Goal: Task Accomplishment & Management: Manage account settings

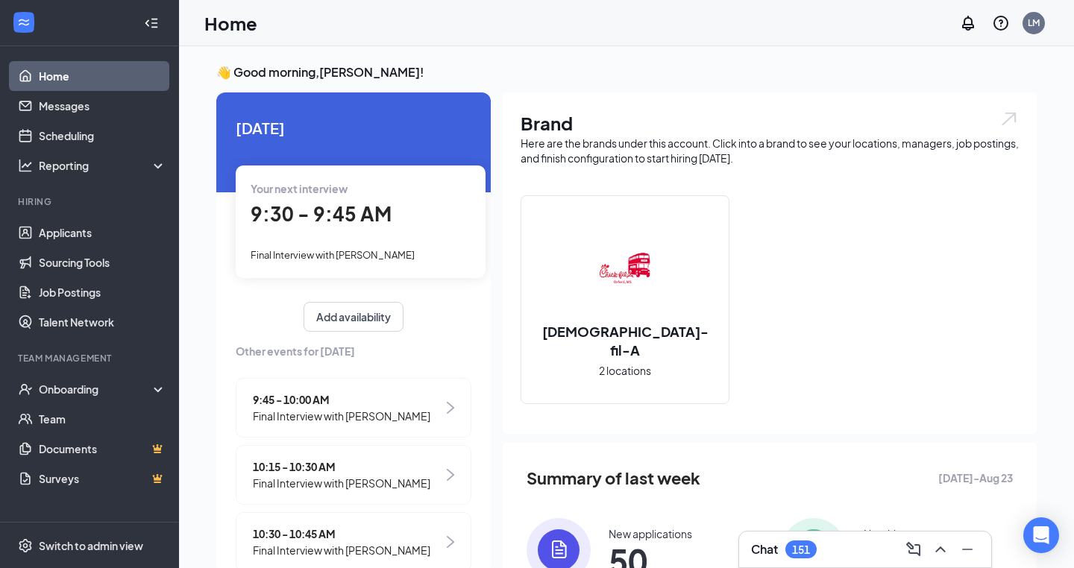
click at [389, 237] on div "Your next interview 9:30 - 9:45 AM Final Interview with [PERSON_NAME]" at bounding box center [361, 222] width 250 height 112
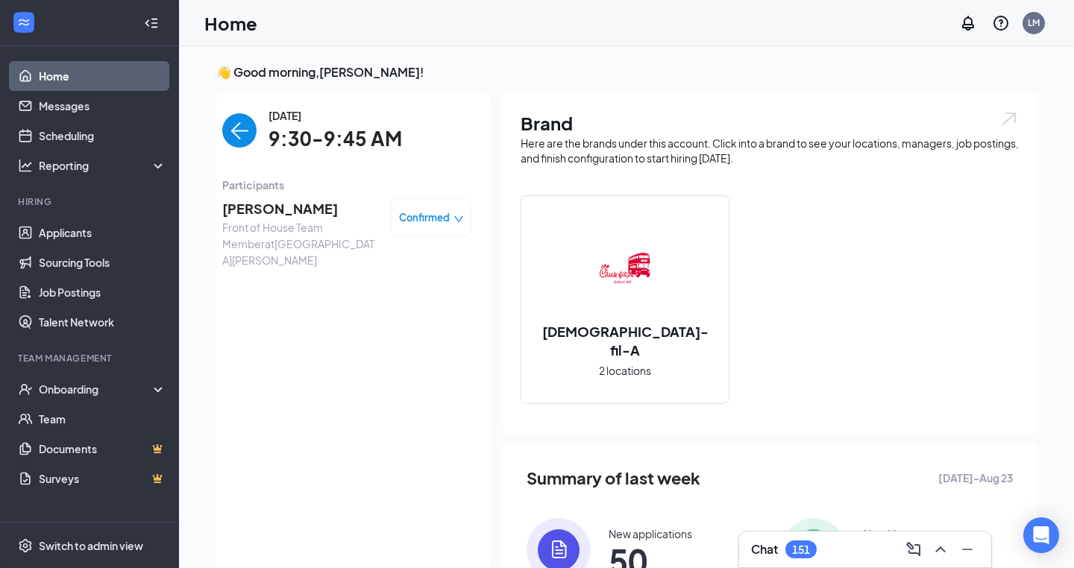
scroll to position [6, 0]
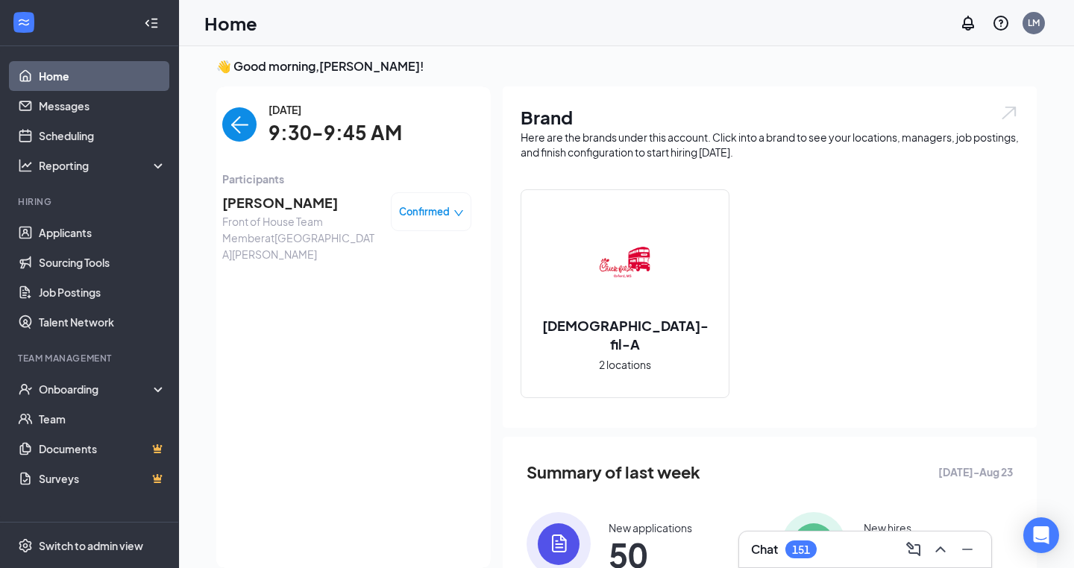
click at [292, 203] on span "[PERSON_NAME]" at bounding box center [300, 202] width 157 height 21
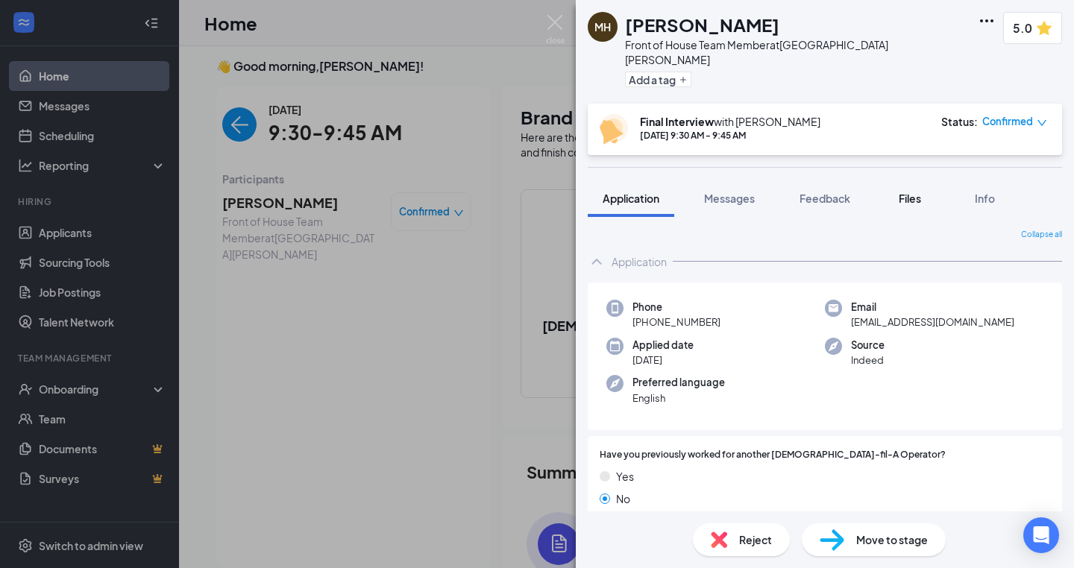
click at [907, 192] on span "Files" at bounding box center [910, 198] width 22 height 13
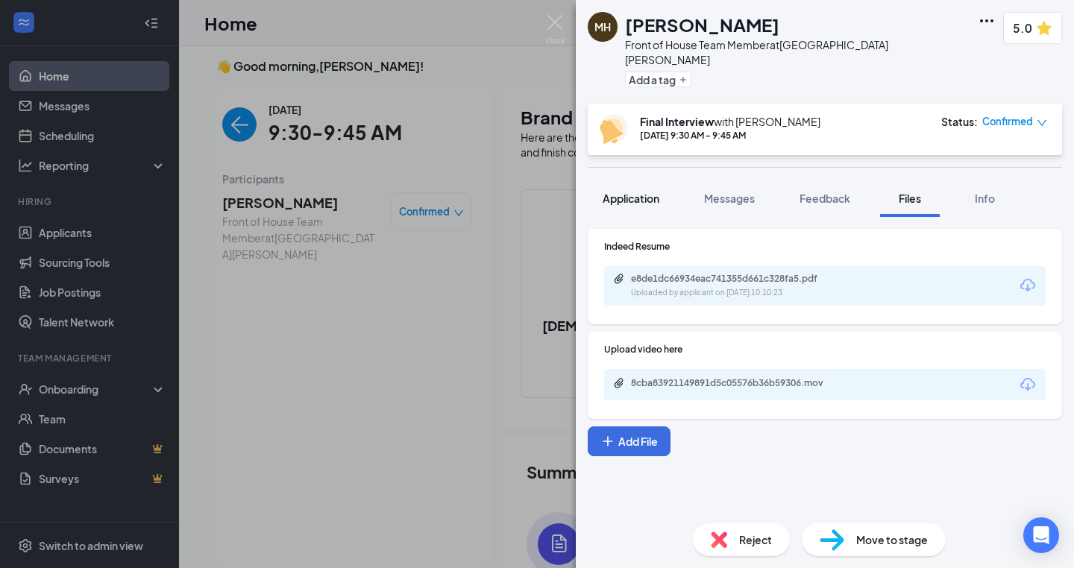
click at [622, 193] on button "Application" at bounding box center [631, 198] width 87 height 37
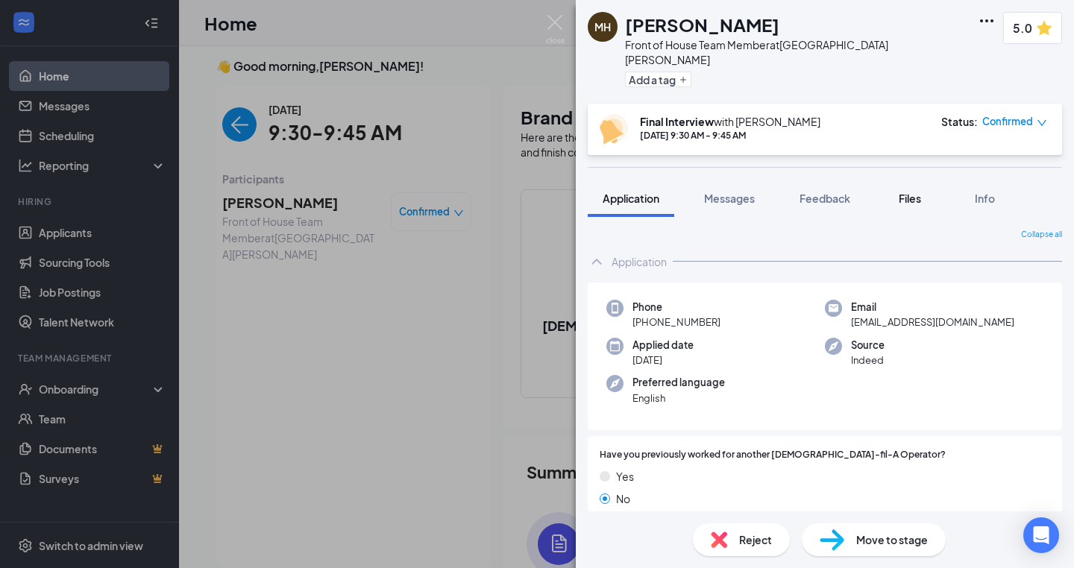
click at [916, 192] on span "Files" at bounding box center [910, 198] width 22 height 13
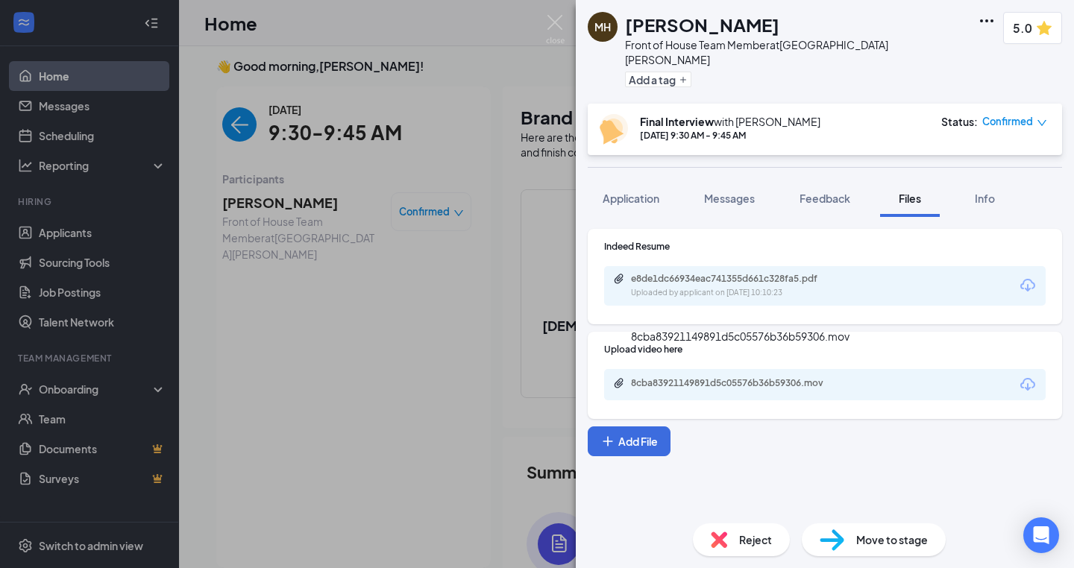
click at [742, 377] on div "8cba83921149891d5c05576b36b59306.mov" at bounding box center [735, 383] width 209 height 12
click at [557, 19] on img at bounding box center [555, 29] width 19 height 29
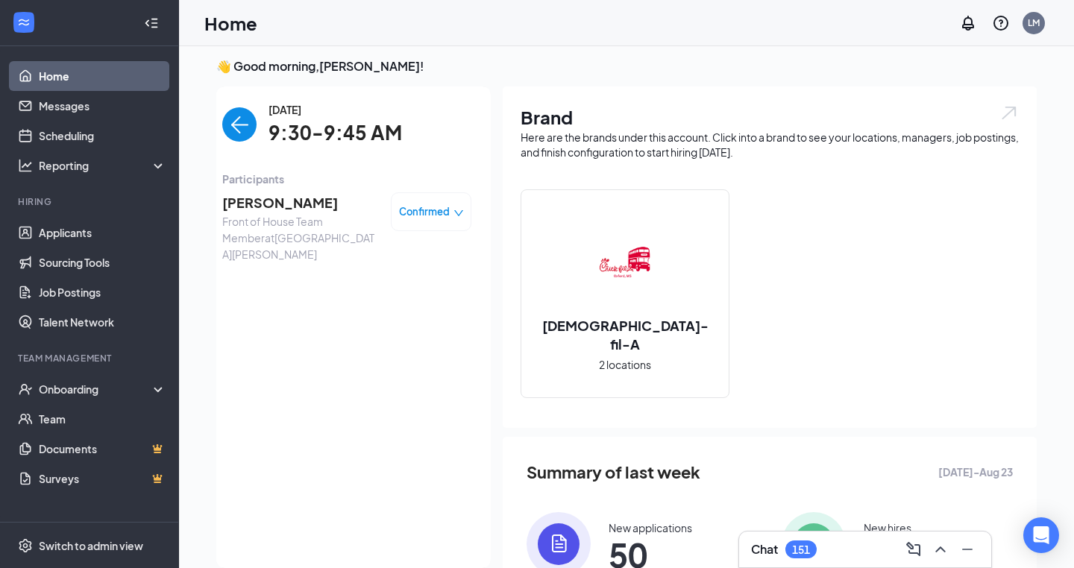
click at [292, 195] on span "[PERSON_NAME]" at bounding box center [300, 202] width 157 height 21
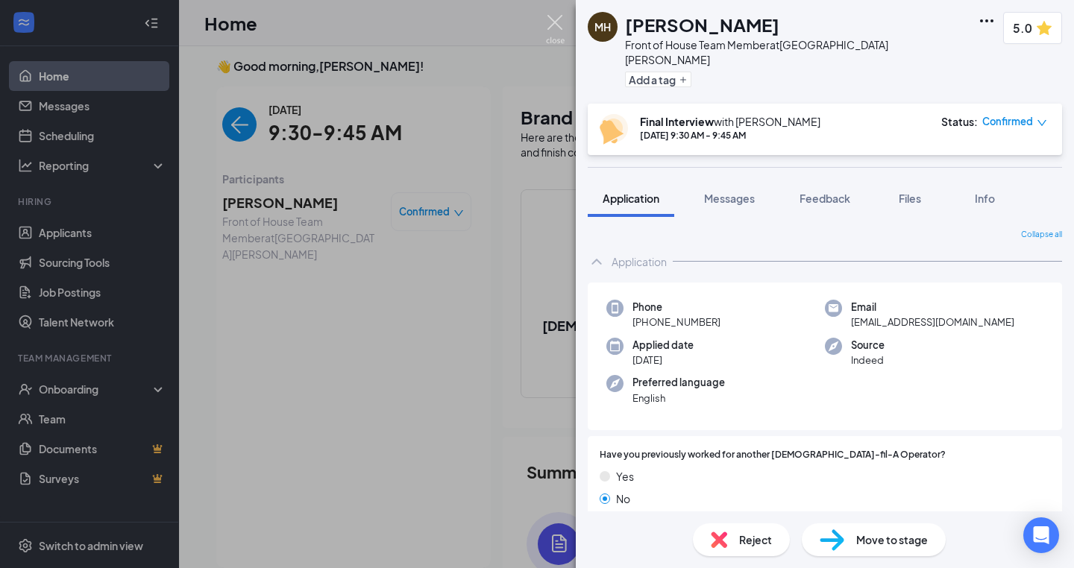
click at [551, 25] on img at bounding box center [555, 29] width 19 height 29
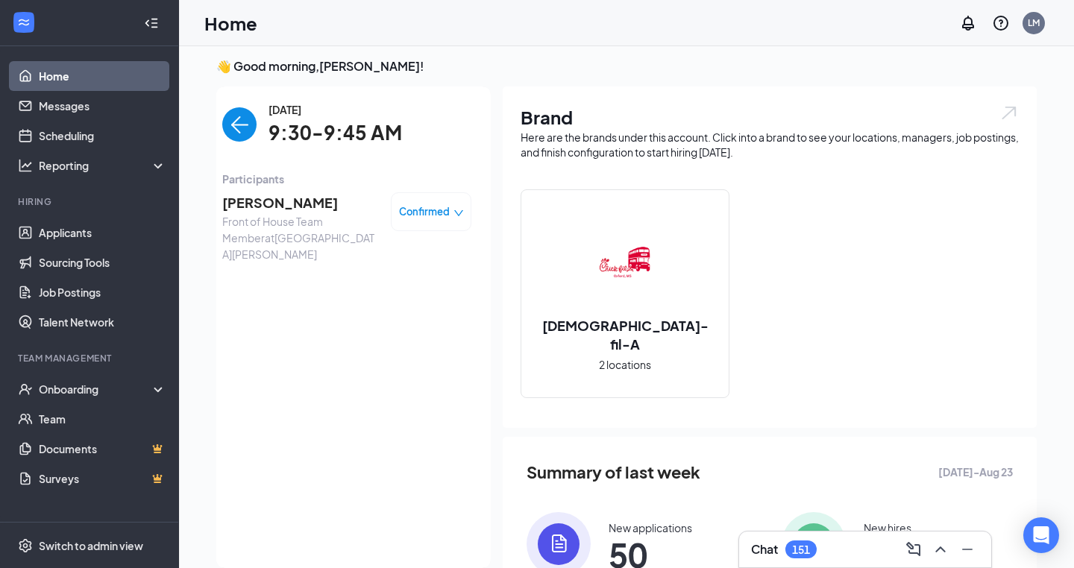
click at [246, 130] on img "back-button" at bounding box center [239, 124] width 34 height 34
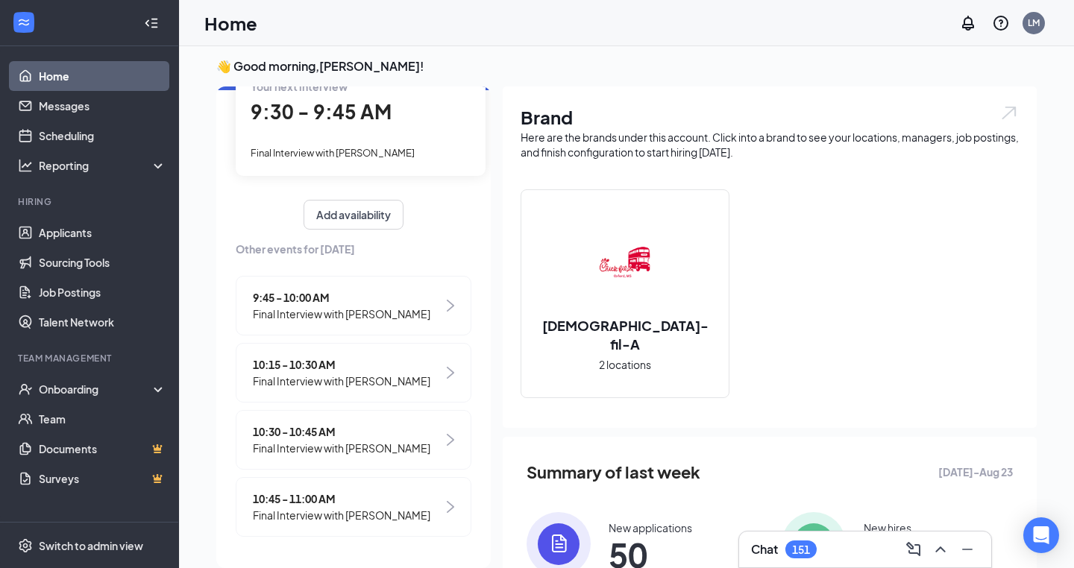
scroll to position [95, 0]
click at [336, 318] on span "Final Interview with [PERSON_NAME]" at bounding box center [341, 315] width 177 height 16
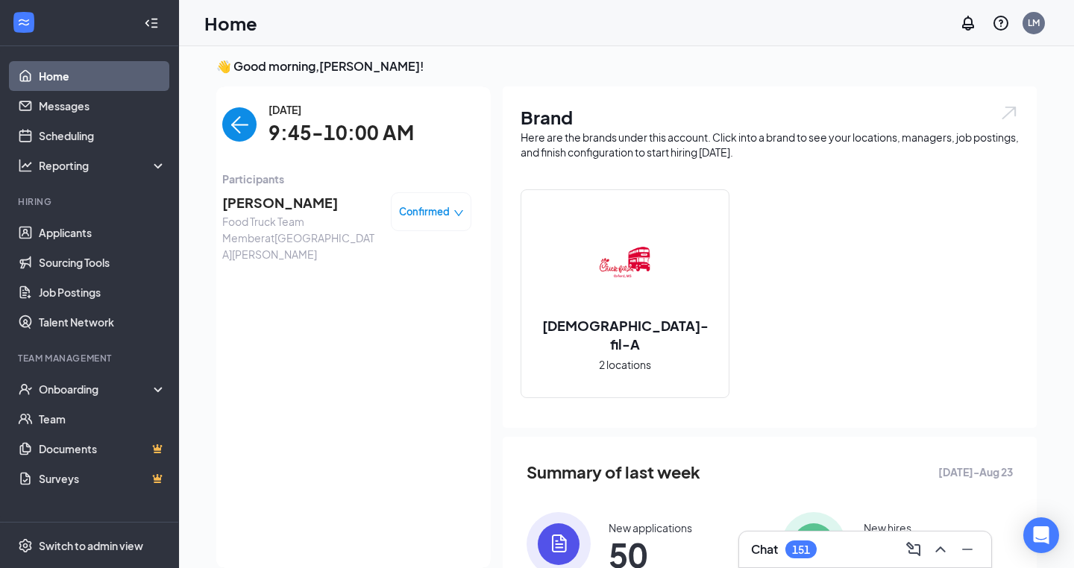
click at [278, 204] on span "[PERSON_NAME]" at bounding box center [300, 202] width 157 height 21
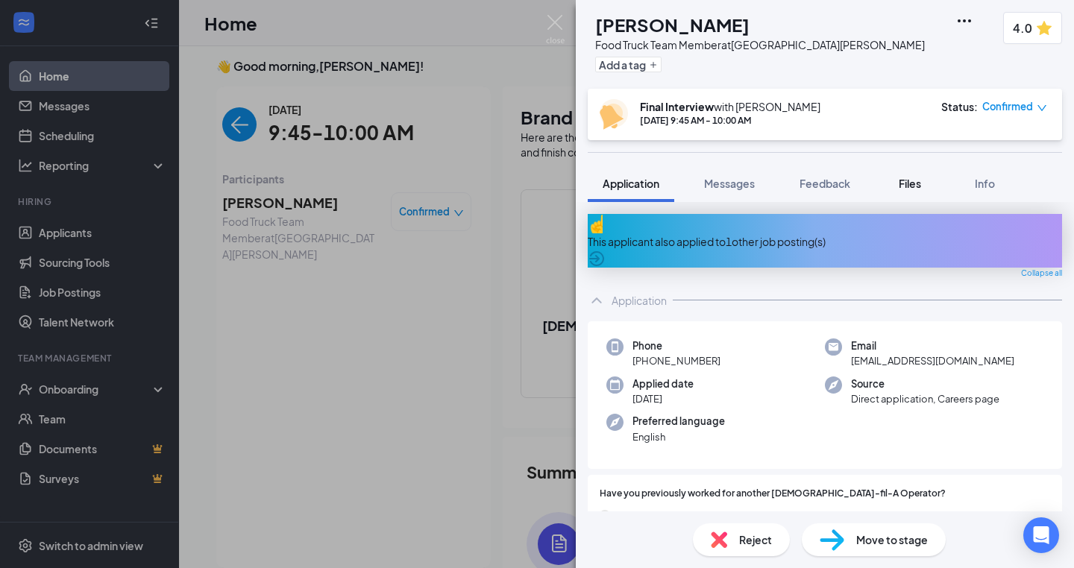
click at [905, 186] on span "Files" at bounding box center [910, 183] width 22 height 13
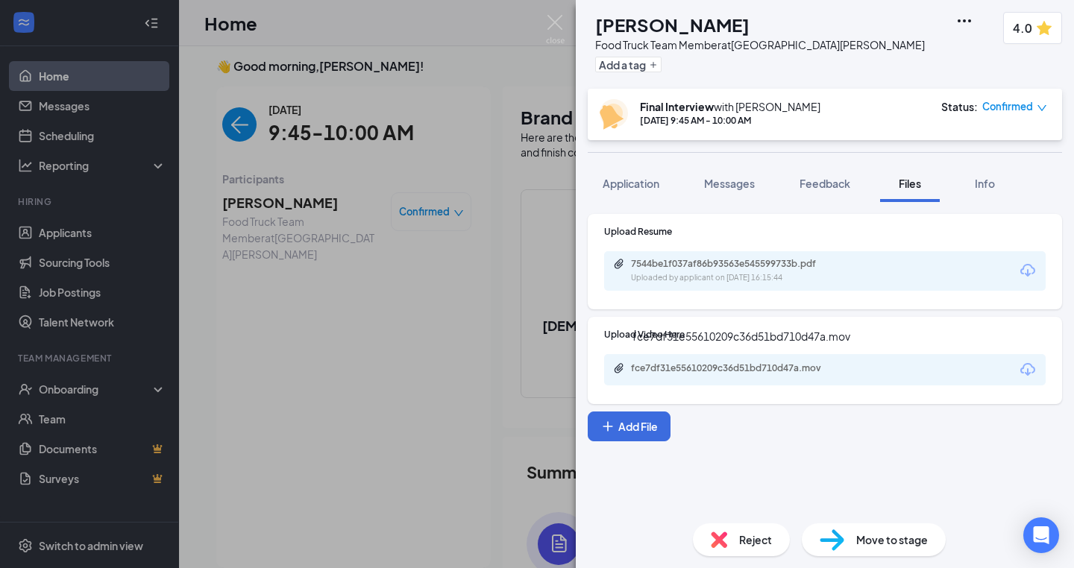
click at [716, 367] on div "fce7df31e55610209c36d51bd710d47a.mov" at bounding box center [735, 368] width 209 height 12
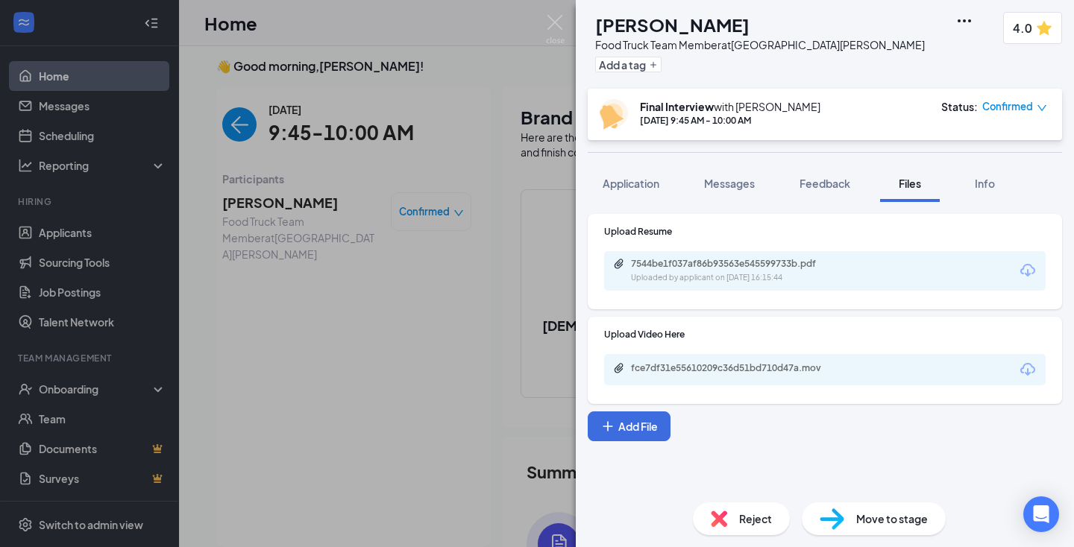
click at [556, 19] on img at bounding box center [555, 29] width 19 height 29
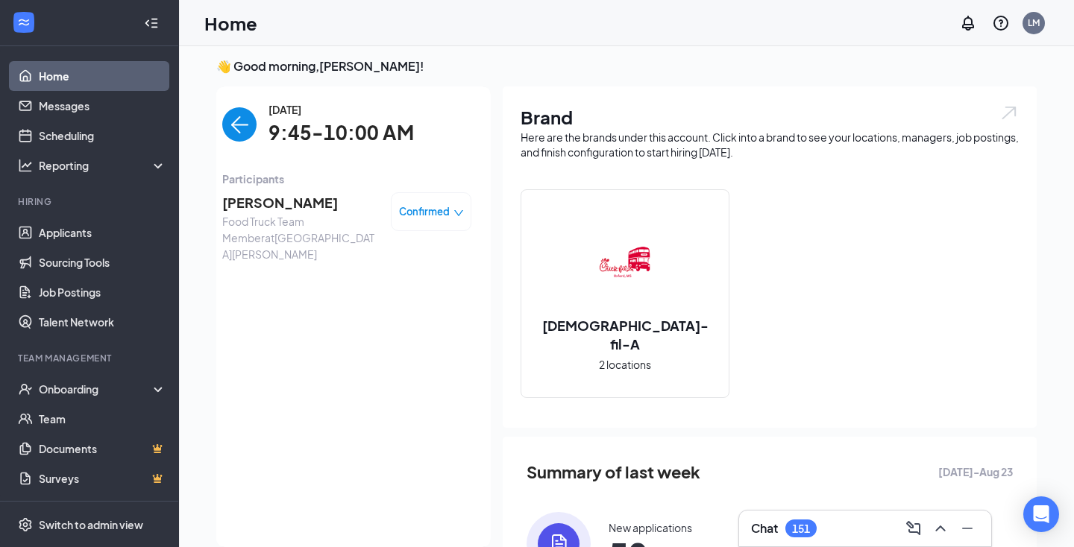
click at [252, 123] on img "back-button" at bounding box center [239, 124] width 34 height 34
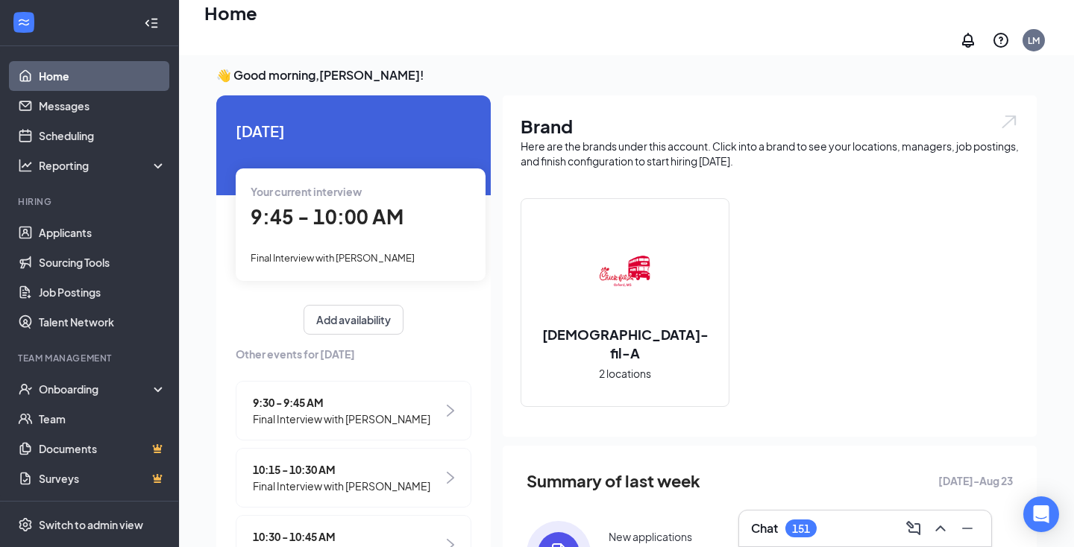
scroll to position [99, 0]
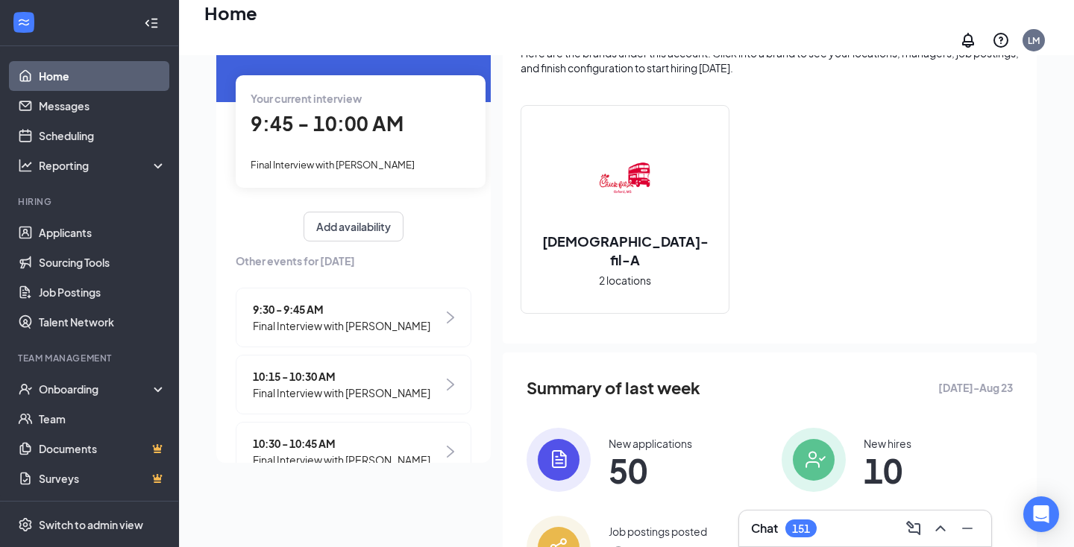
click at [407, 368] on span "10:15 - 10:30 AM" at bounding box center [341, 376] width 177 height 16
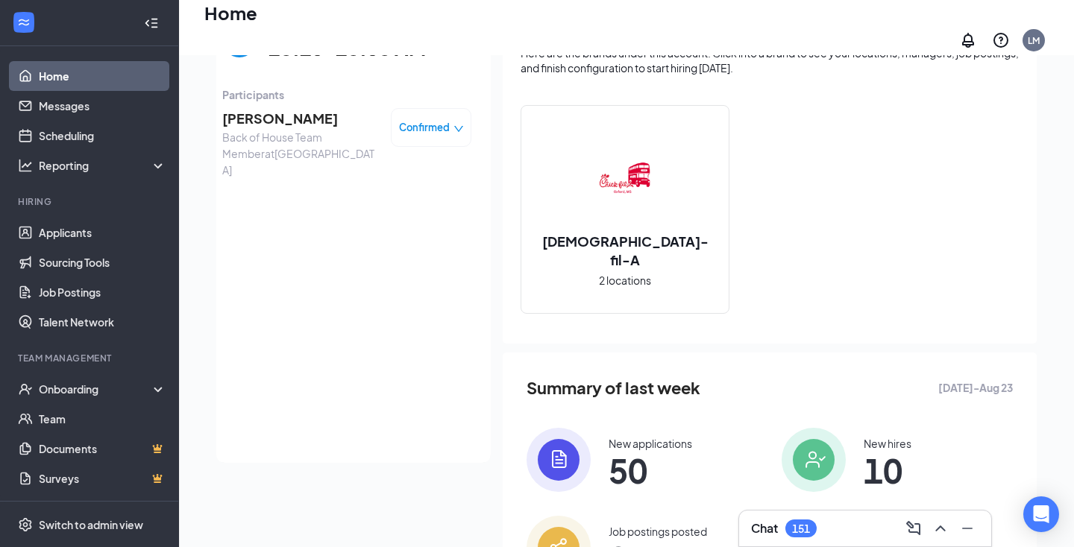
scroll to position [92, 0]
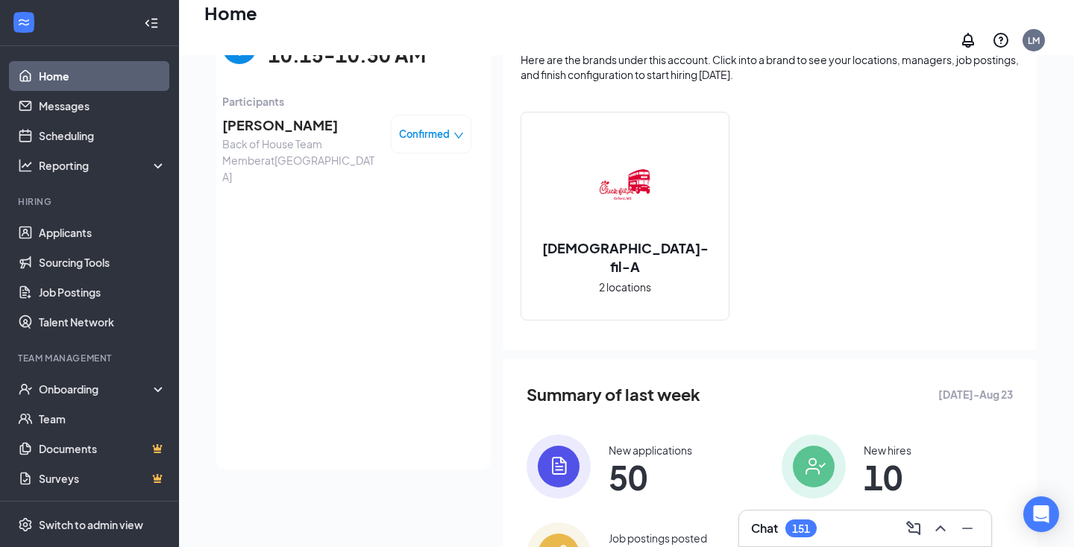
click at [302, 116] on span "[PERSON_NAME]" at bounding box center [300, 125] width 157 height 21
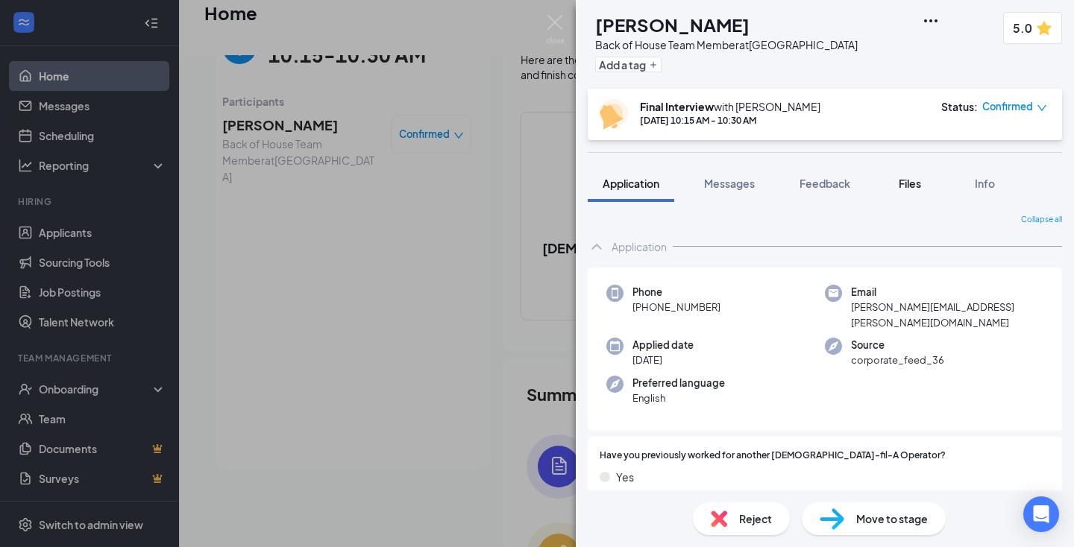
click at [894, 183] on button "Files" at bounding box center [910, 183] width 60 height 37
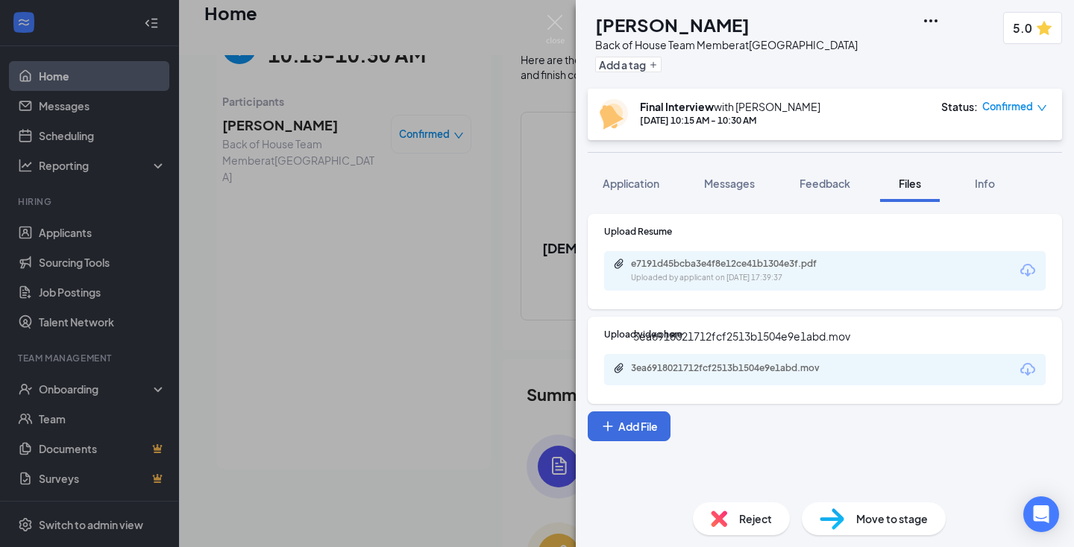
click at [758, 365] on div "3ea6918021712fcf2513b1504e9e1abd.mov" at bounding box center [735, 368] width 209 height 12
click at [657, 188] on span "Application" at bounding box center [631, 183] width 57 height 13
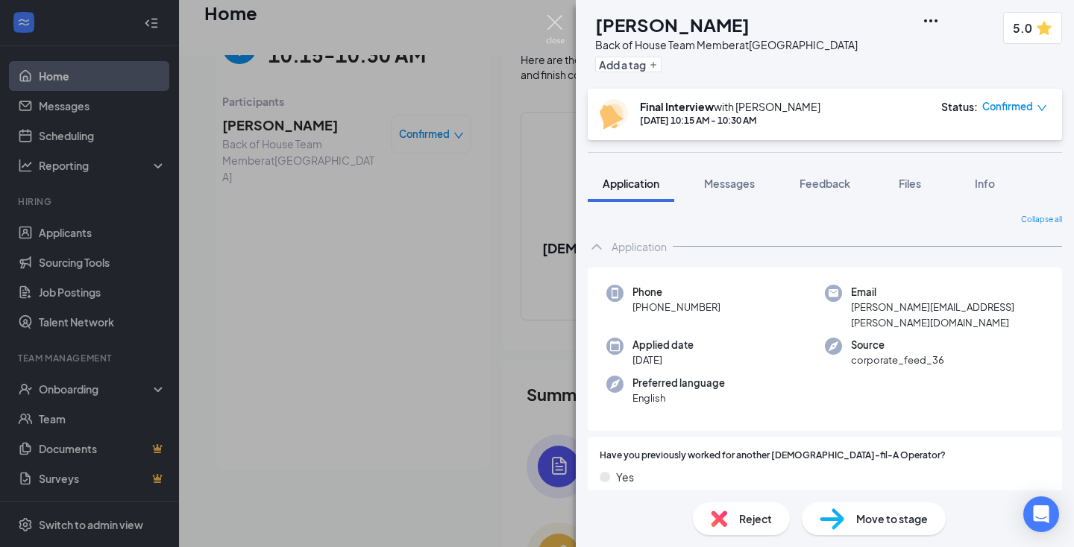
click at [559, 25] on img at bounding box center [555, 29] width 19 height 29
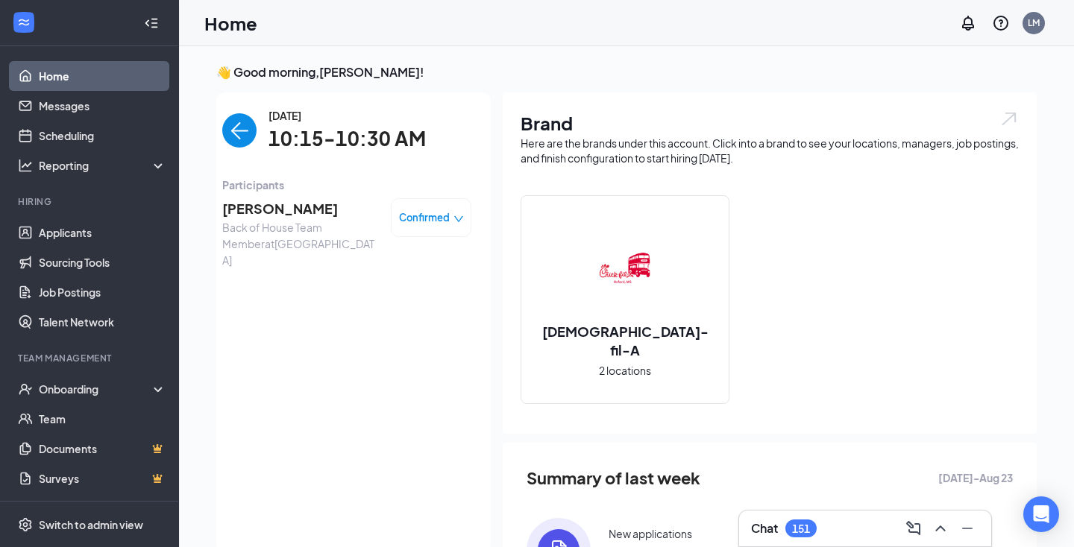
click at [251, 135] on img "back-button" at bounding box center [239, 130] width 34 height 34
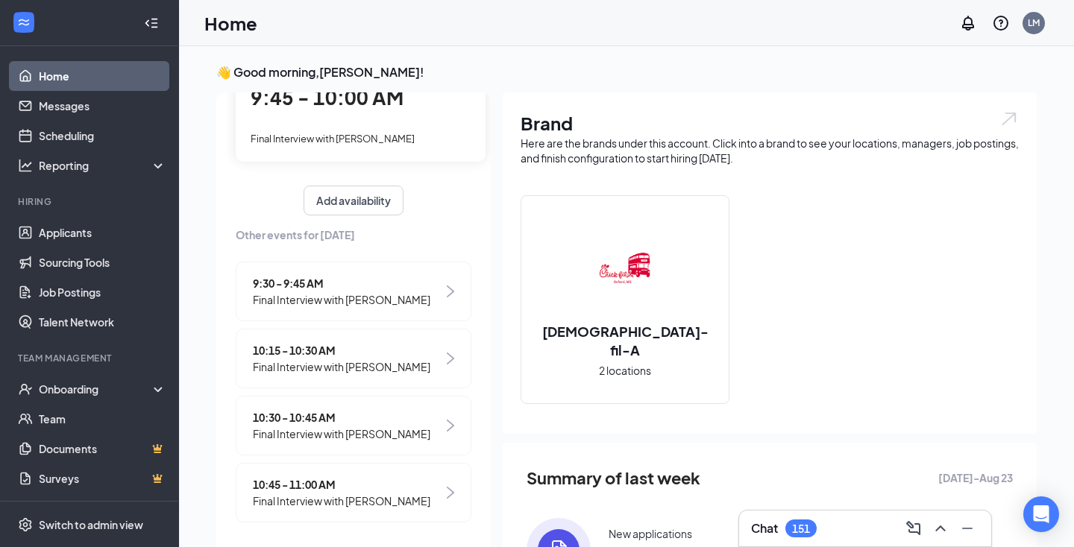
scroll to position [116, 0]
click at [396, 294] on span "Final Interview with [PERSON_NAME]" at bounding box center [341, 300] width 177 height 16
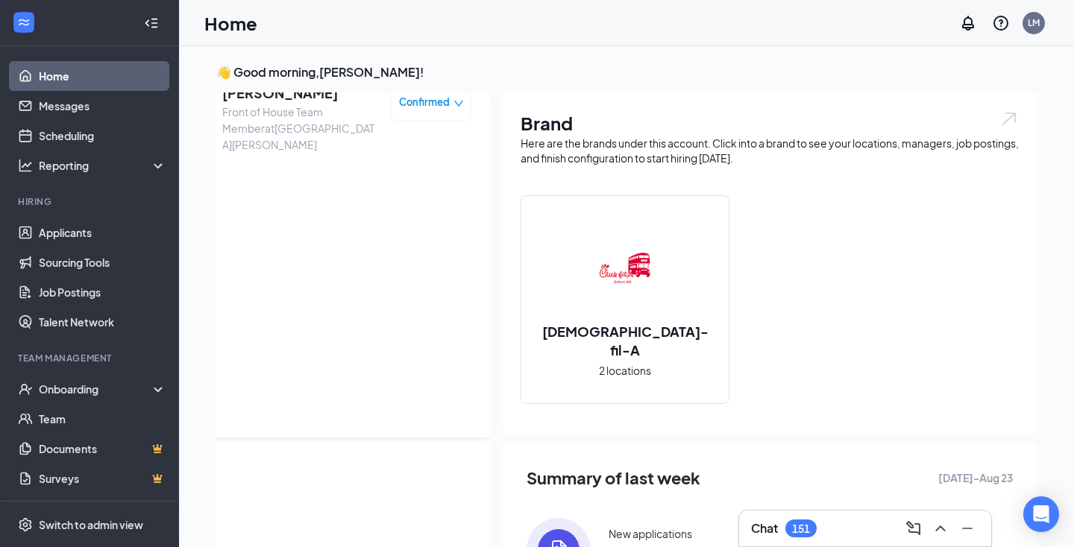
scroll to position [0, 0]
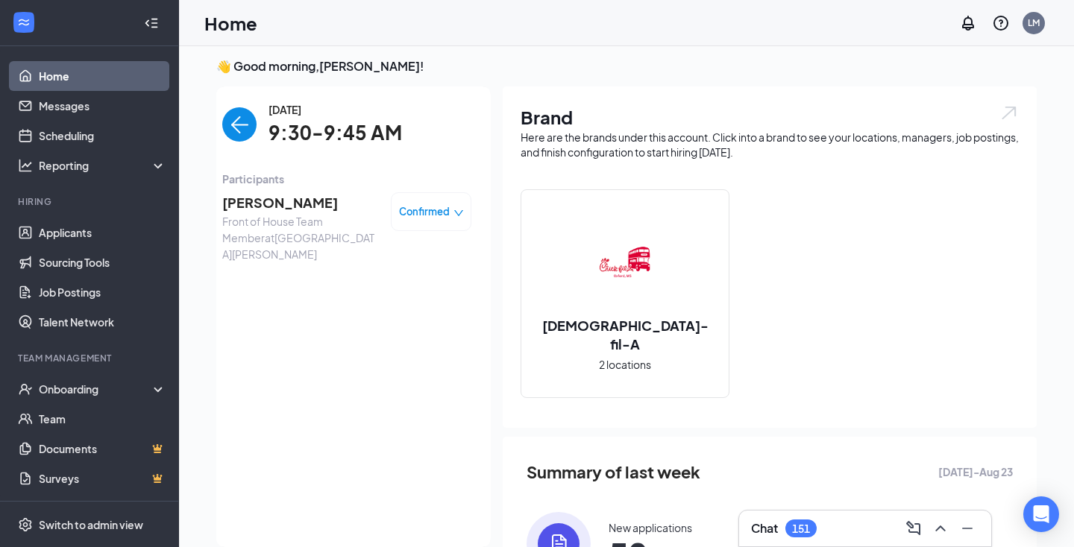
click at [283, 202] on span "[PERSON_NAME]" at bounding box center [300, 202] width 157 height 21
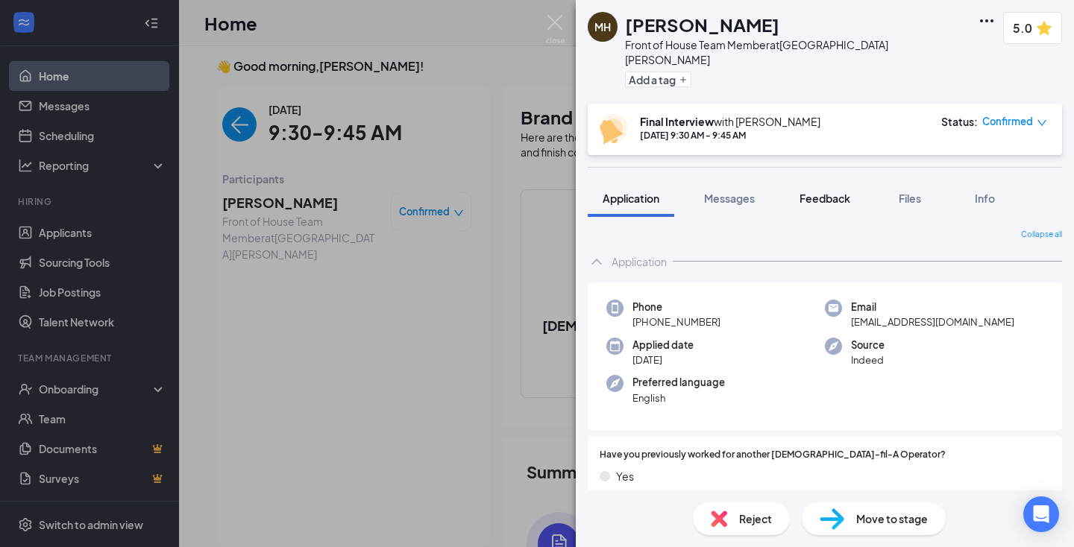
click at [843, 192] on span "Feedback" at bounding box center [824, 198] width 51 height 13
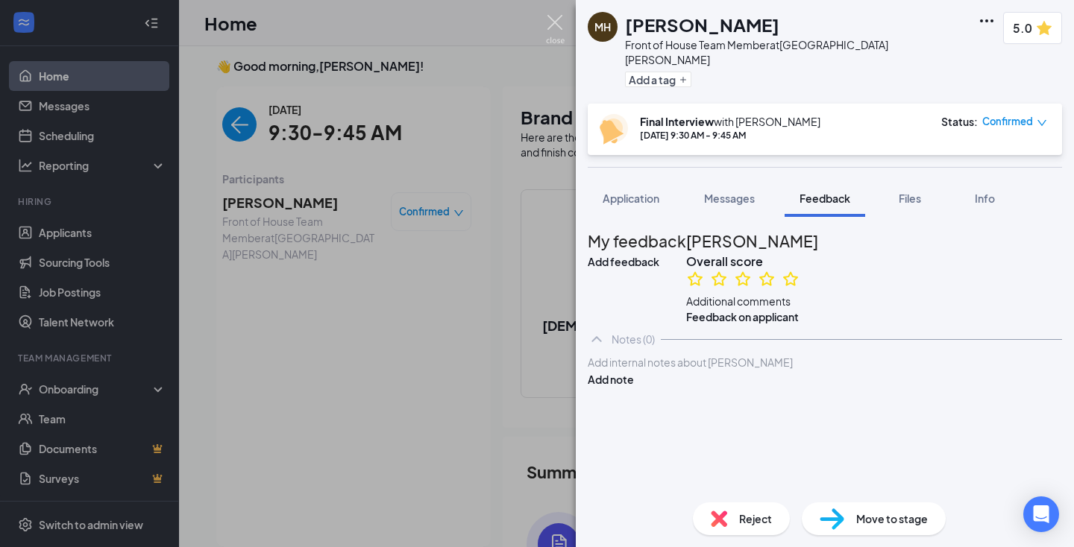
click at [554, 22] on img at bounding box center [555, 29] width 19 height 29
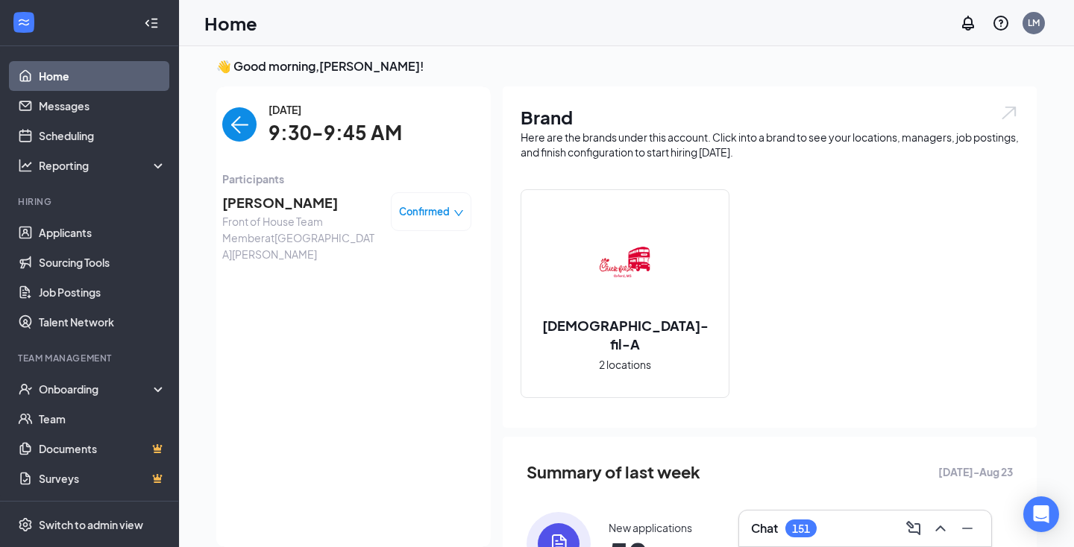
click at [245, 123] on img "back-button" at bounding box center [239, 124] width 34 height 34
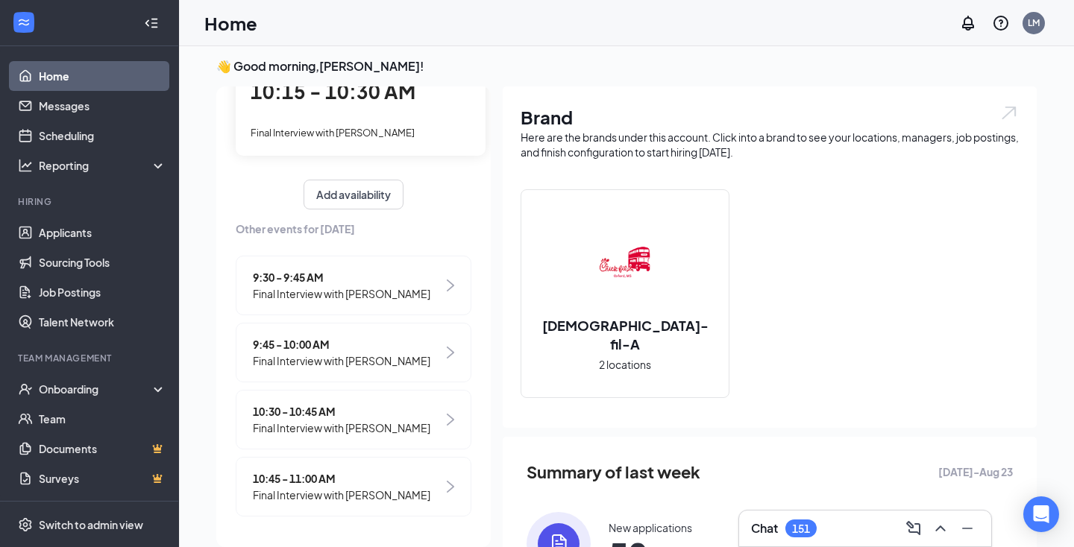
scroll to position [116, 0]
click at [354, 305] on div "9:30 - 9:45 AM Final Interview with [PERSON_NAME]" at bounding box center [354, 287] width 236 height 60
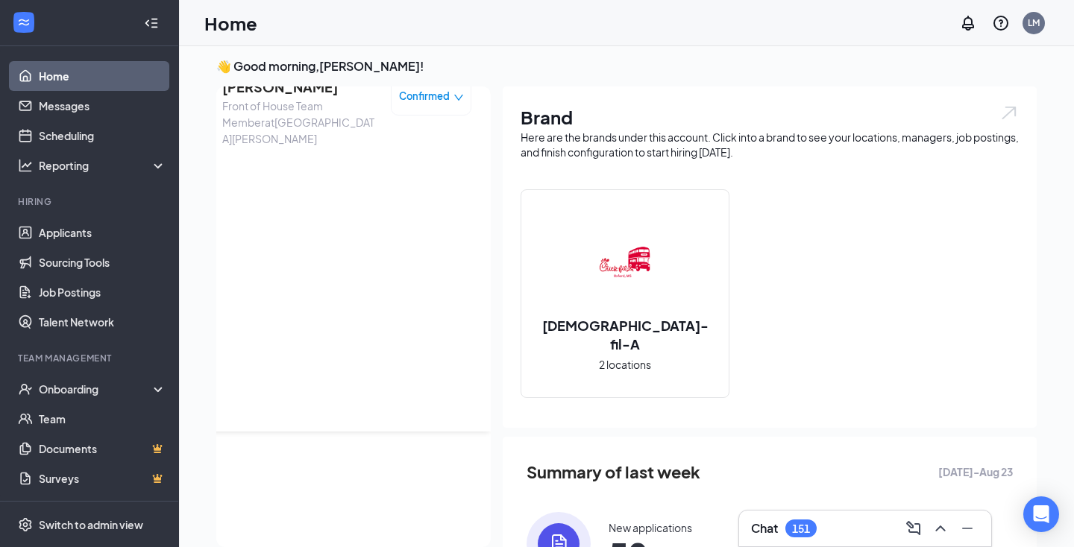
scroll to position [0, 0]
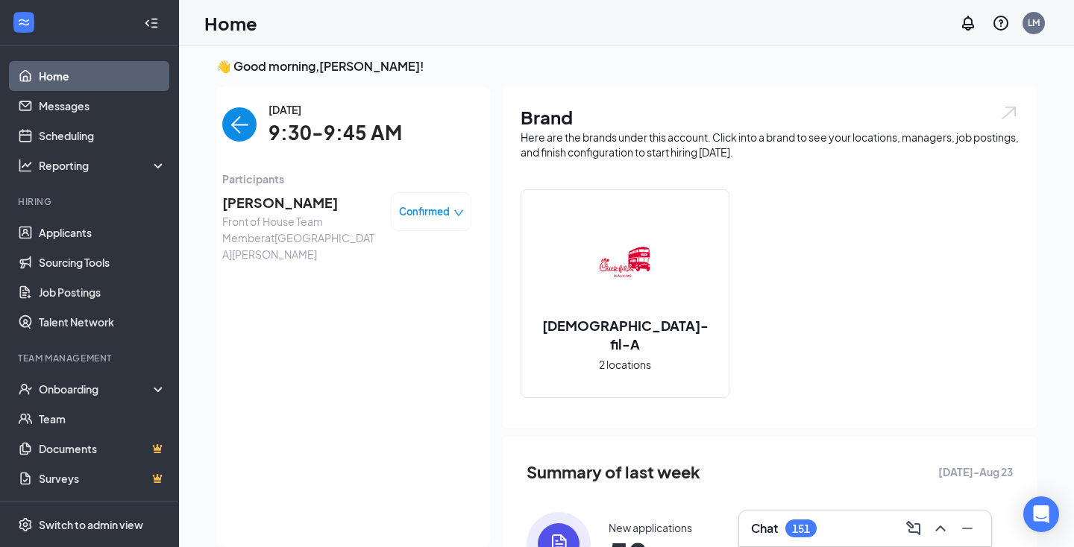
click at [271, 201] on span "[PERSON_NAME]" at bounding box center [300, 202] width 157 height 21
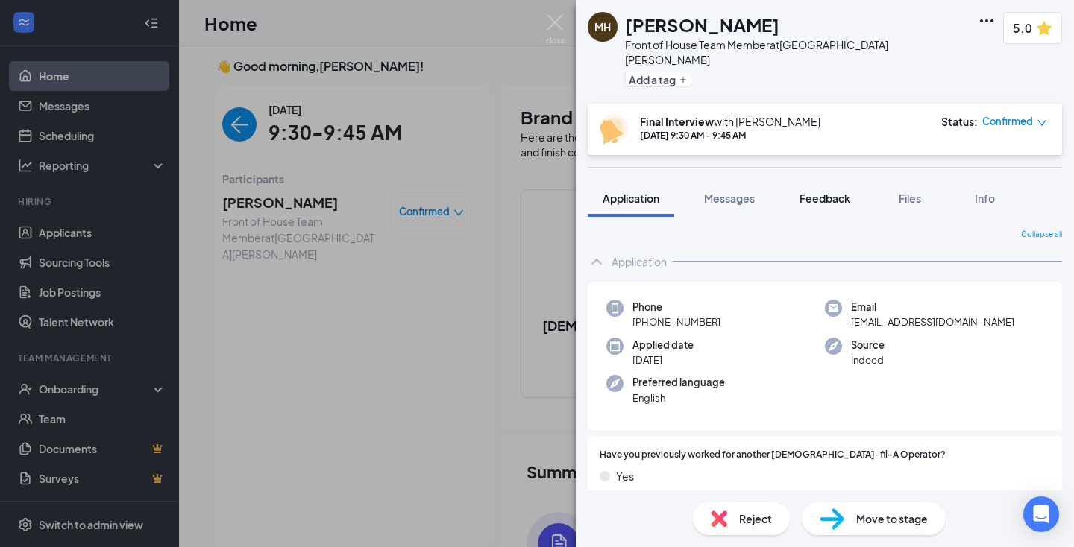
click at [807, 192] on span "Feedback" at bounding box center [824, 198] width 51 height 13
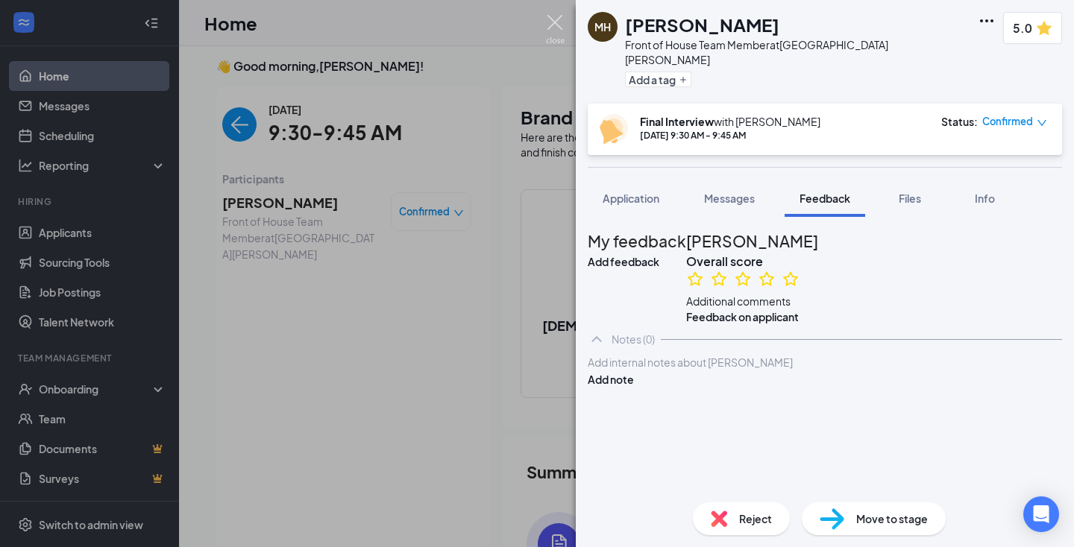
click at [557, 20] on img at bounding box center [555, 29] width 19 height 29
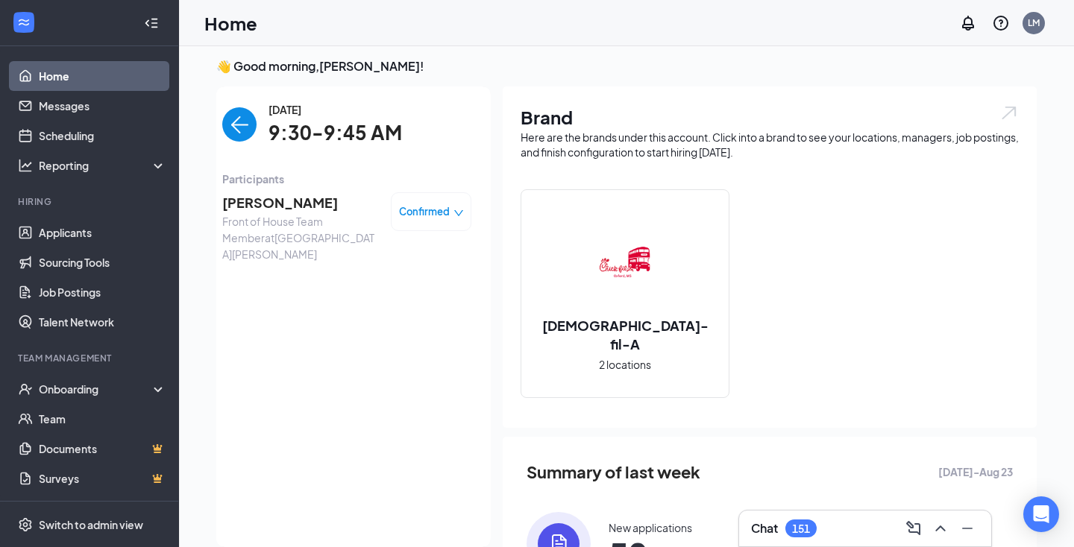
click at [242, 115] on img "back-button" at bounding box center [239, 124] width 34 height 34
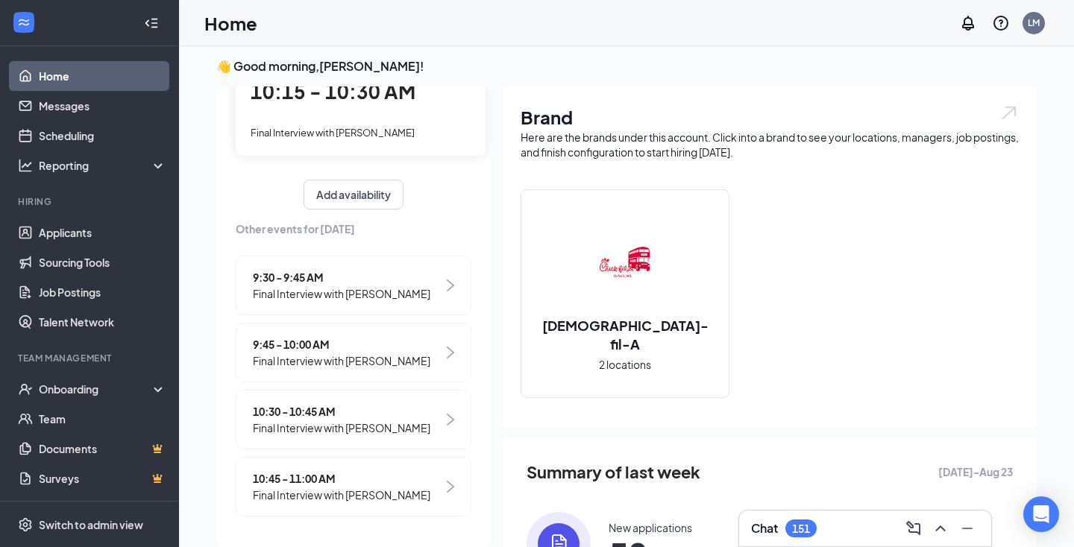
scroll to position [116, 0]
click at [390, 412] on span "10:30 - 10:45 AM" at bounding box center [341, 412] width 177 height 16
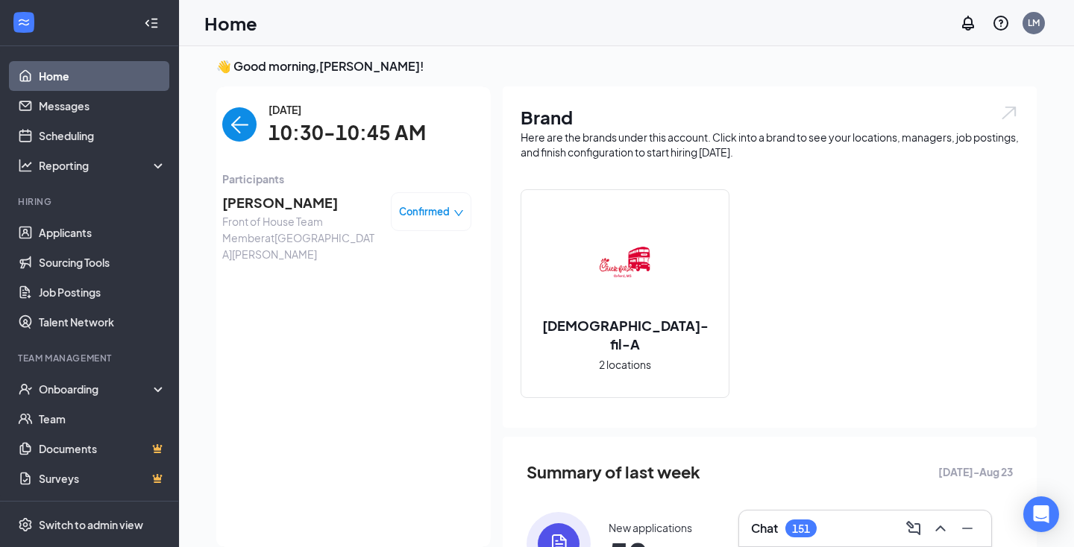
click at [286, 209] on span "[PERSON_NAME]" at bounding box center [300, 202] width 157 height 21
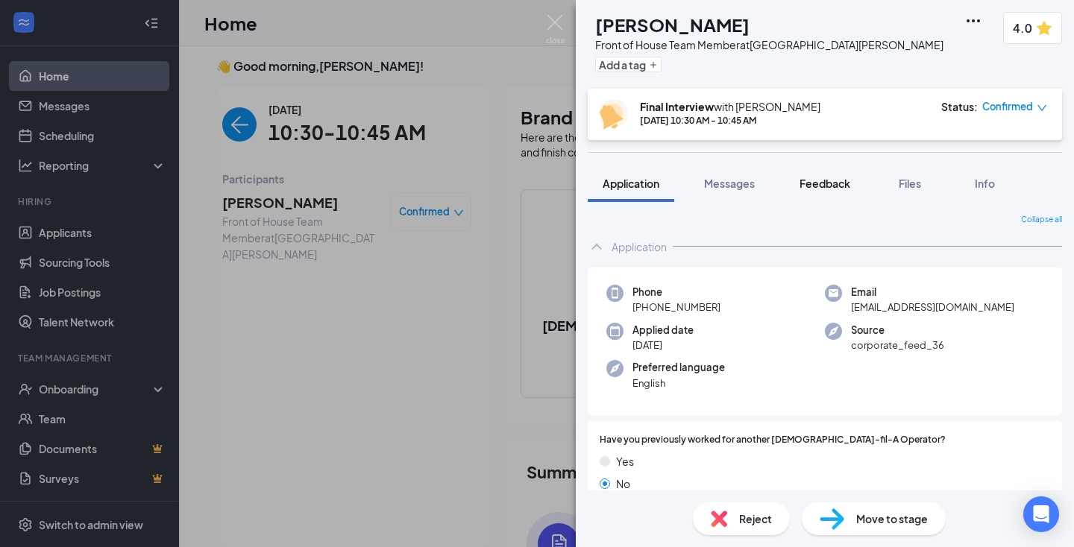
click at [825, 177] on span "Feedback" at bounding box center [824, 183] width 51 height 13
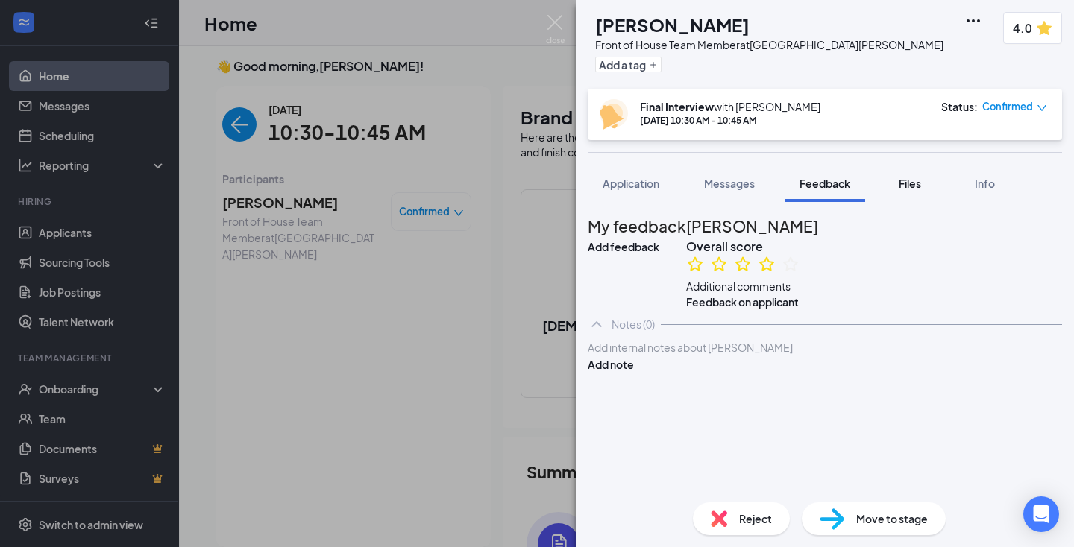
click at [912, 180] on span "Files" at bounding box center [910, 183] width 22 height 13
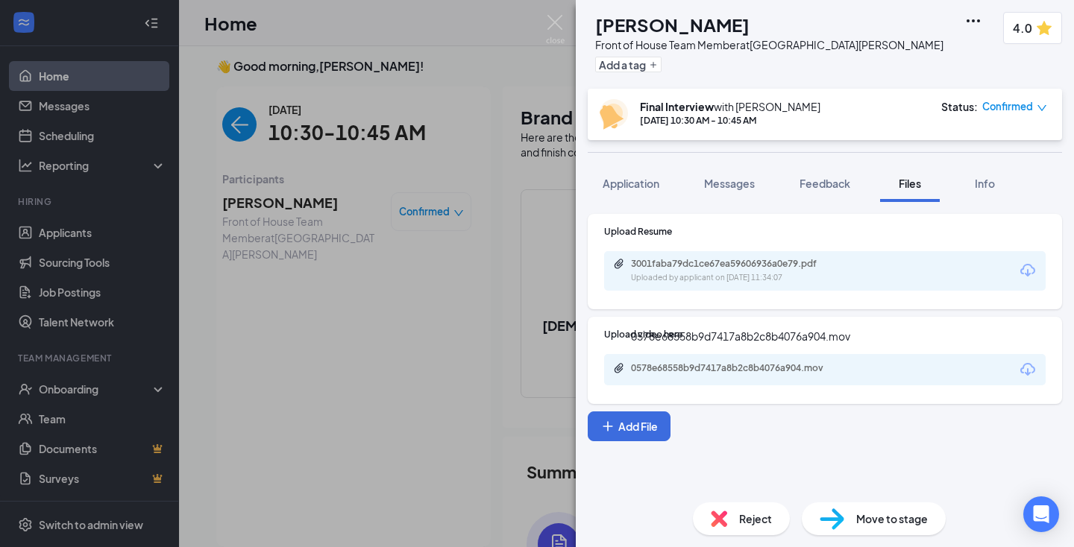
click at [761, 366] on div "0578e68558b9d7417a8b2c8b4076a904.mov" at bounding box center [735, 368] width 209 height 12
click at [556, 24] on img at bounding box center [555, 29] width 19 height 29
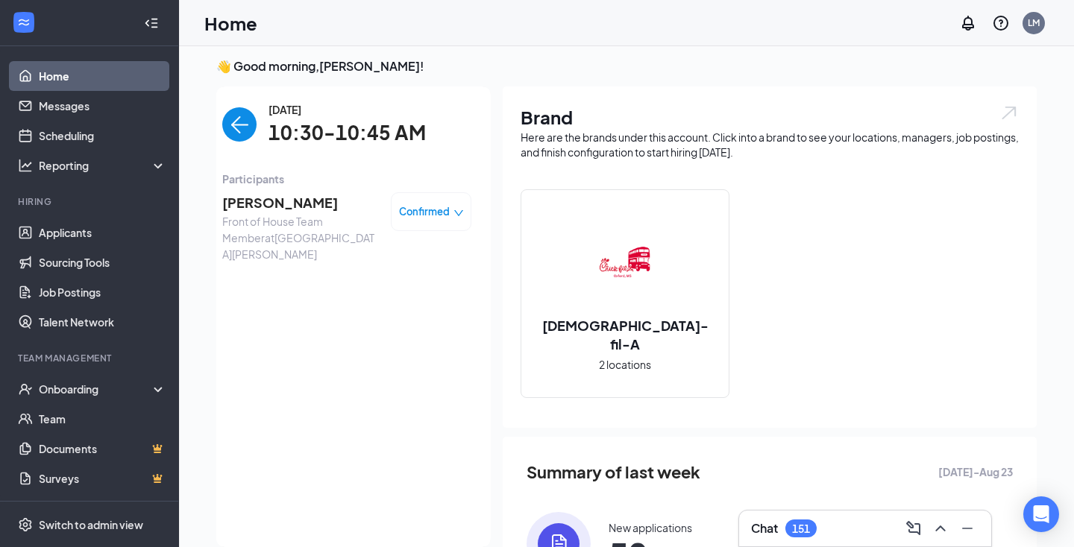
click at [230, 123] on img "back-button" at bounding box center [239, 124] width 34 height 34
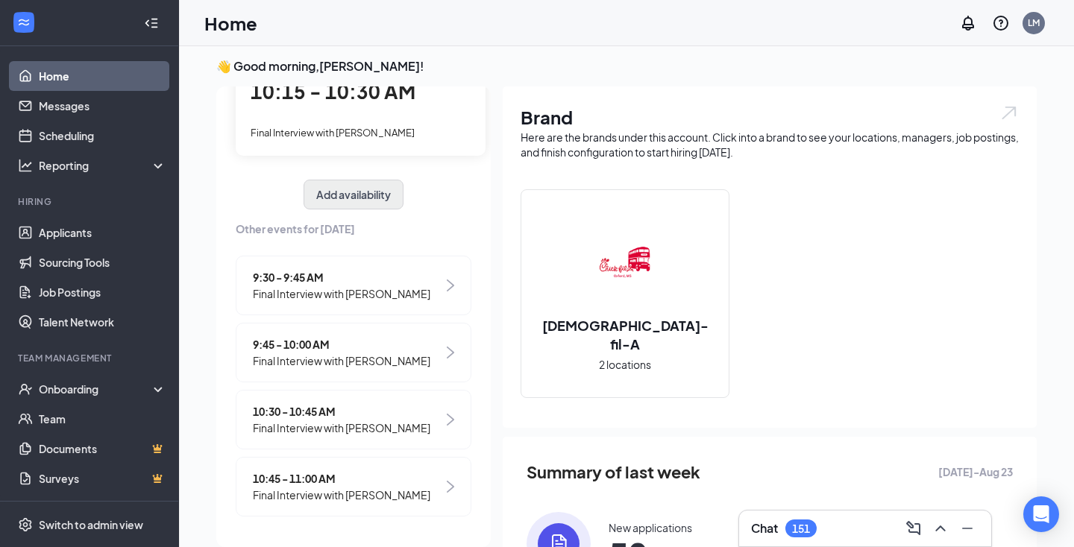
scroll to position [116, 0]
click at [375, 471] on span "10:45 - 11:00 AM" at bounding box center [341, 479] width 177 height 16
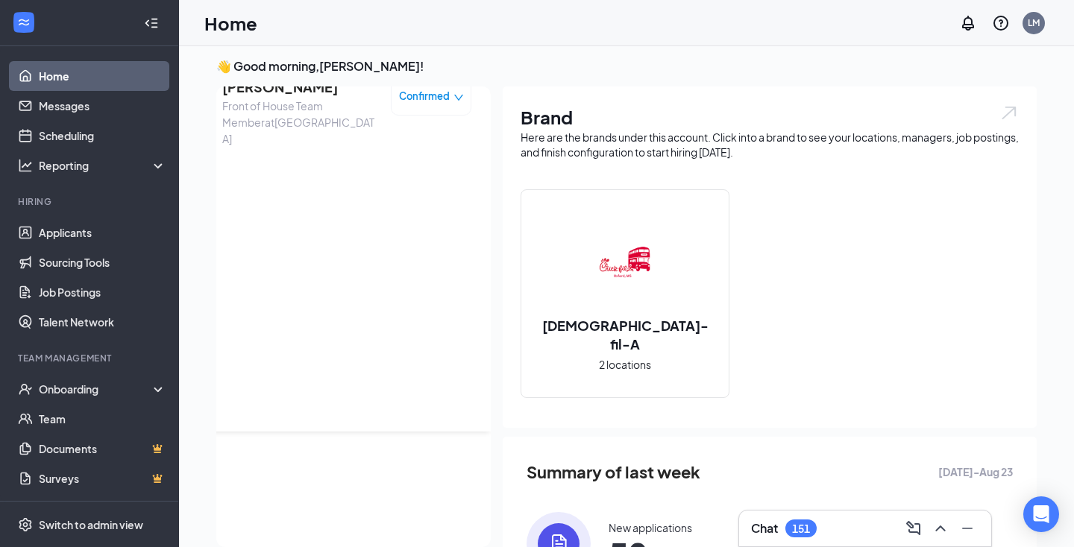
scroll to position [0, 0]
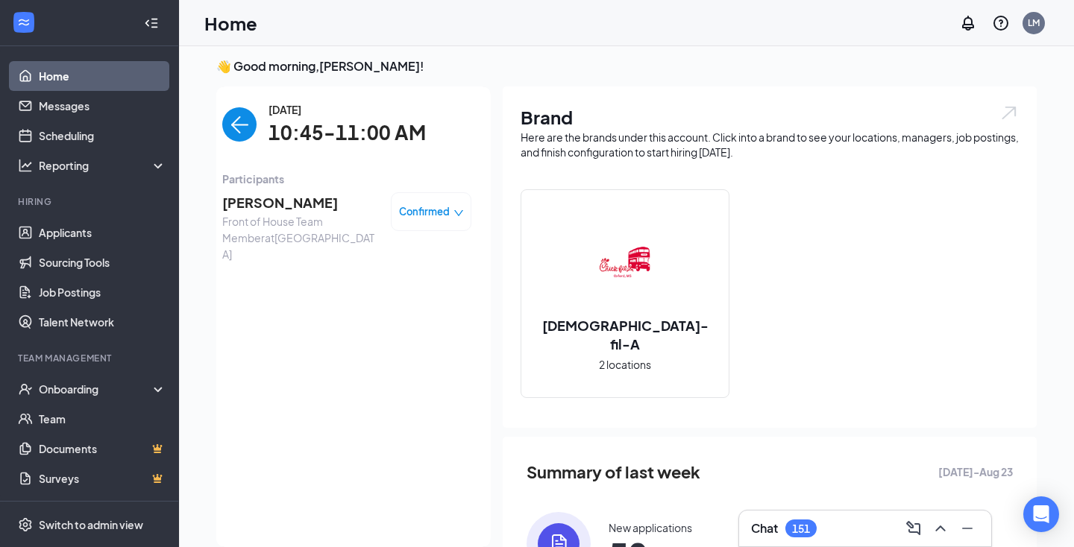
click at [284, 208] on span "[PERSON_NAME]" at bounding box center [300, 202] width 157 height 21
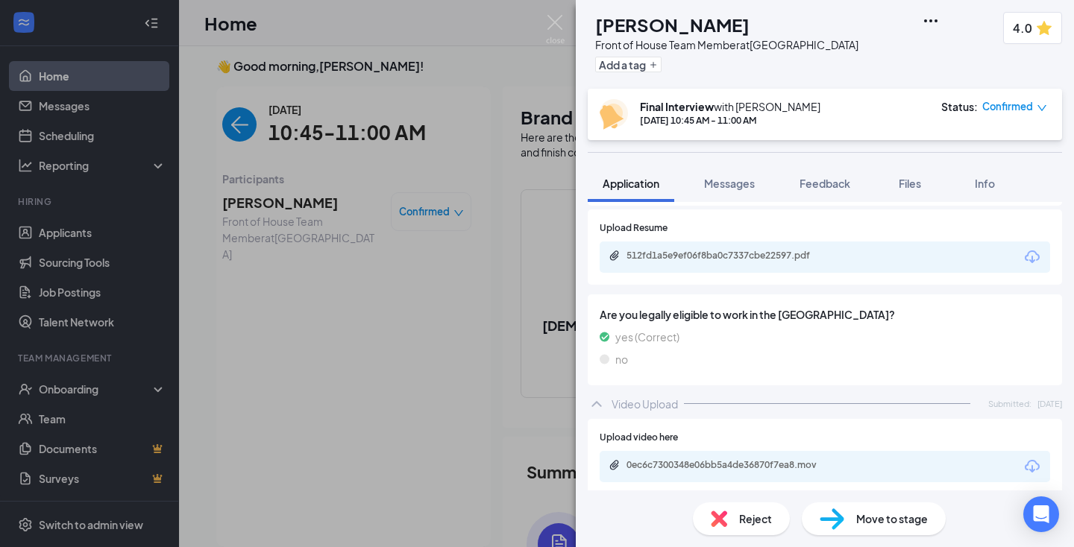
scroll to position [957, 0]
click at [910, 185] on span "Files" at bounding box center [910, 183] width 22 height 13
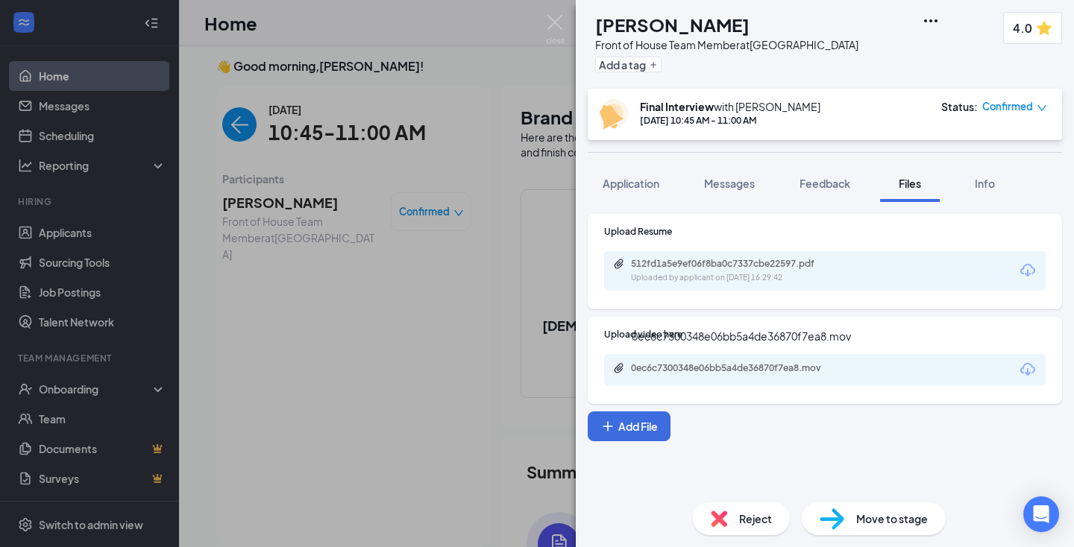
click at [748, 364] on div "0ec6c7300348e06bb5a4de36870f7ea8.mov" at bounding box center [735, 368] width 209 height 12
click at [642, 187] on span "Application" at bounding box center [631, 183] width 57 height 13
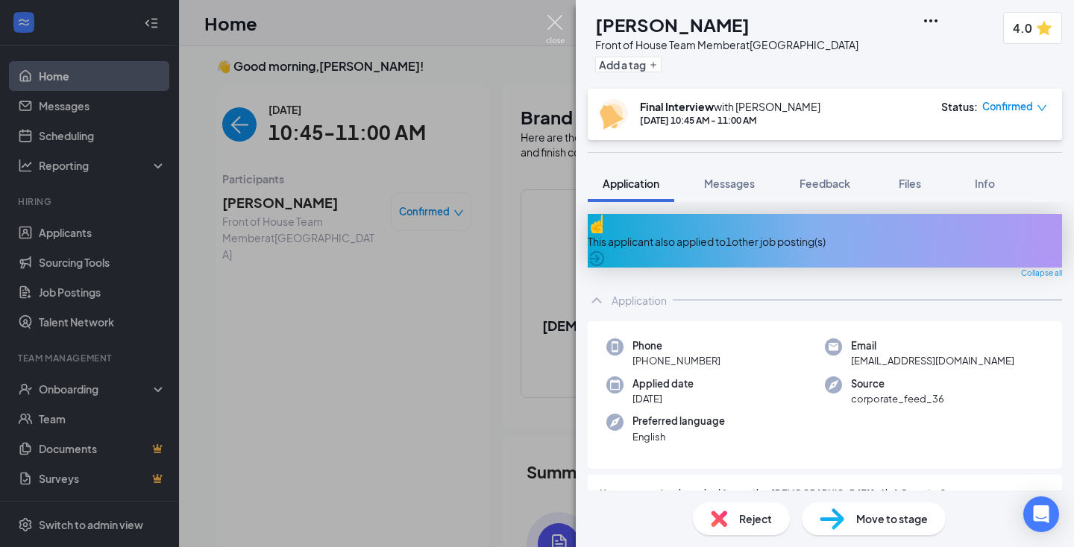
click at [549, 21] on img at bounding box center [555, 29] width 19 height 29
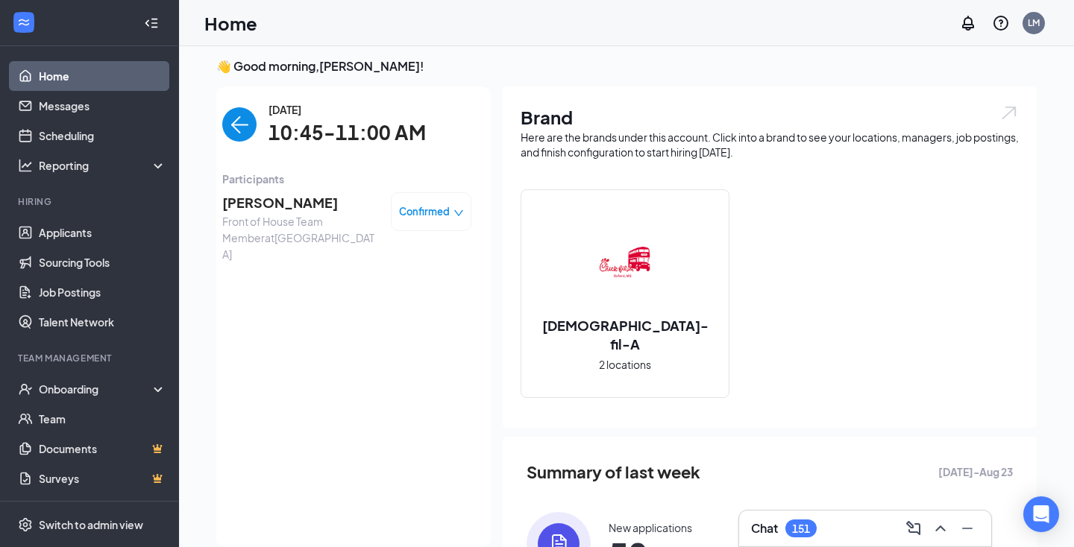
click at [249, 125] on img "back-button" at bounding box center [239, 124] width 34 height 34
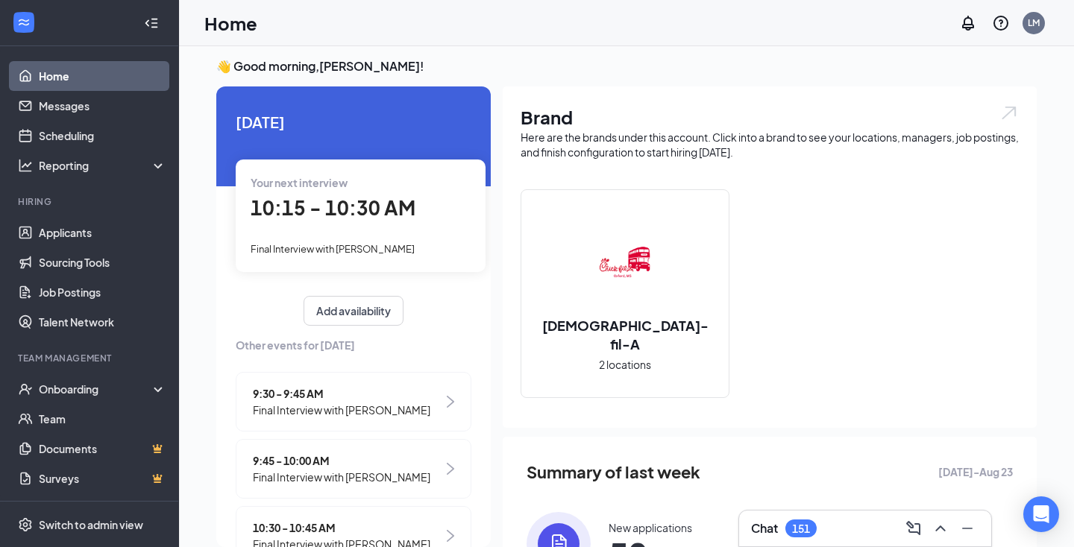
click at [421, 237] on div "Your next interview 10:15 - 10:30 AM Final Interview with [PERSON_NAME]" at bounding box center [361, 216] width 250 height 112
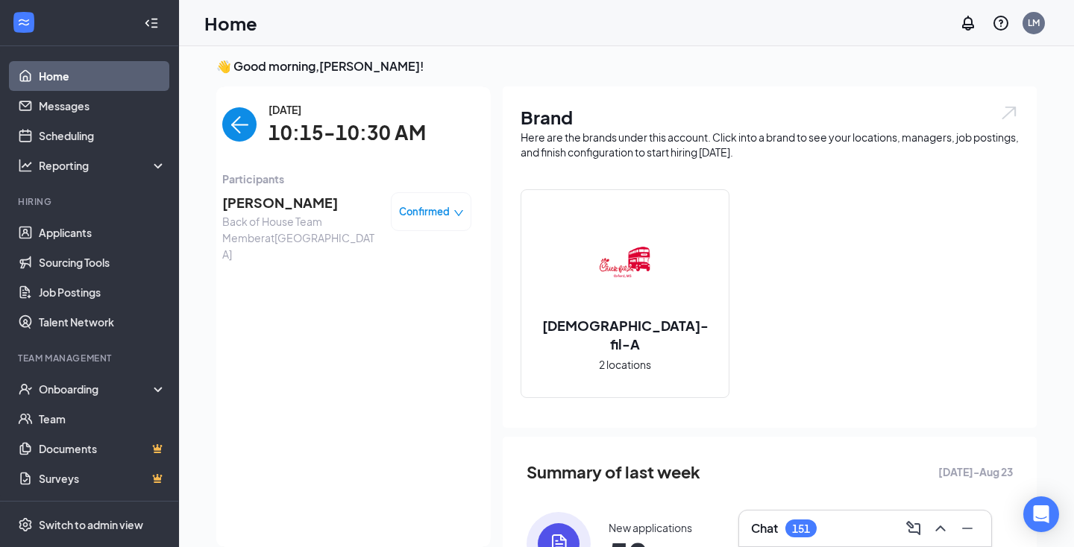
click at [286, 187] on div "[PERSON_NAME] Back of House Team Member at [GEOGRAPHIC_DATA] Confirmed" at bounding box center [346, 227] width 249 height 81
click at [286, 201] on span "[PERSON_NAME]" at bounding box center [300, 202] width 157 height 21
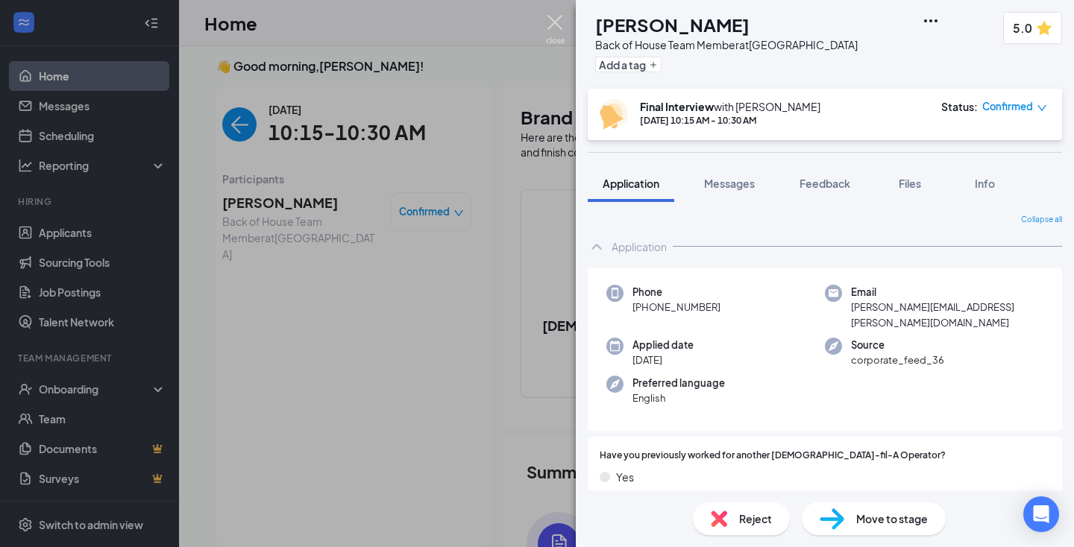
click at [555, 26] on img at bounding box center [555, 29] width 19 height 29
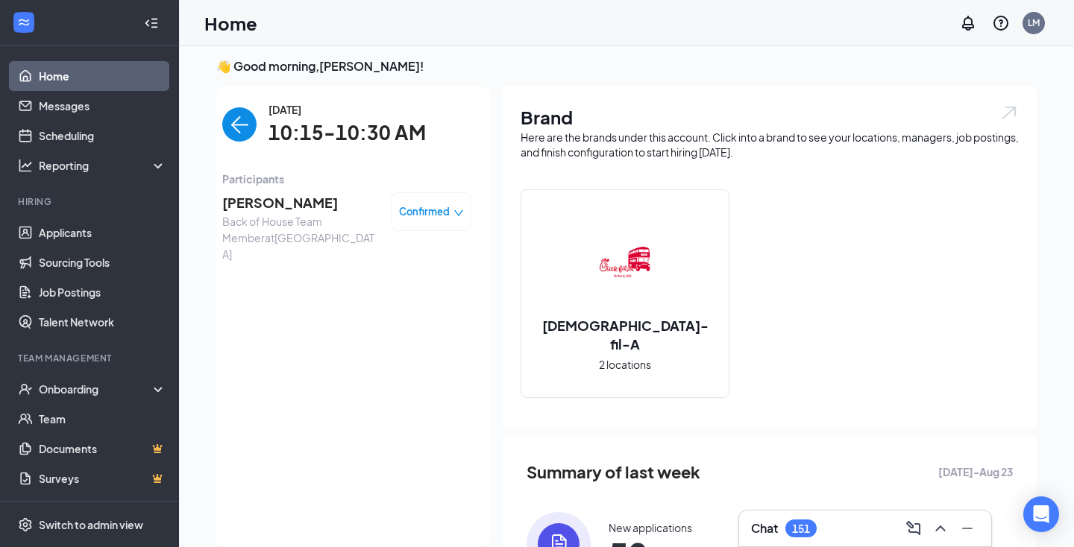
click at [251, 134] on img "back-button" at bounding box center [239, 124] width 34 height 34
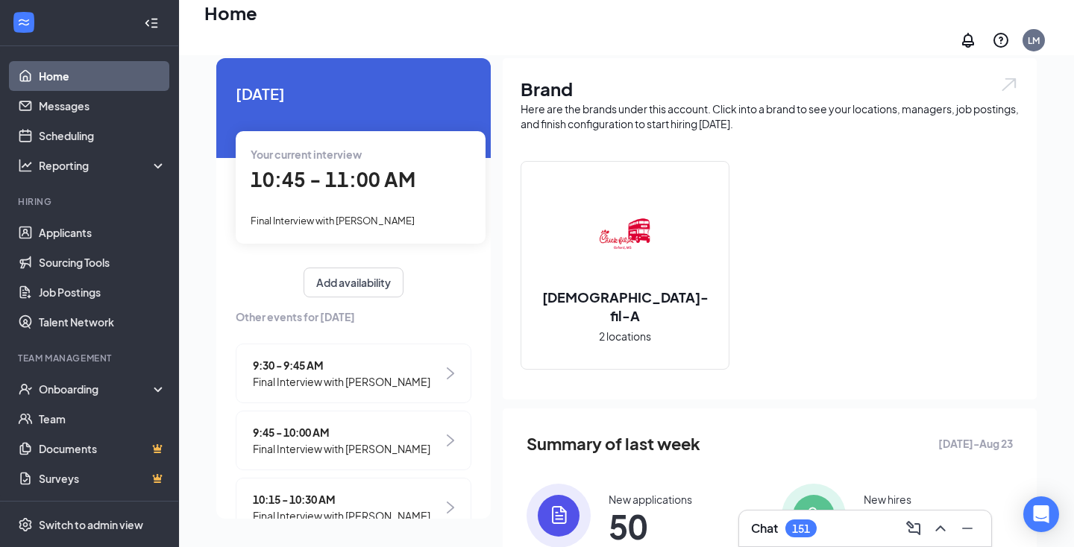
click at [430, 213] on div "Final Interview with [PERSON_NAME]" at bounding box center [361, 220] width 220 height 16
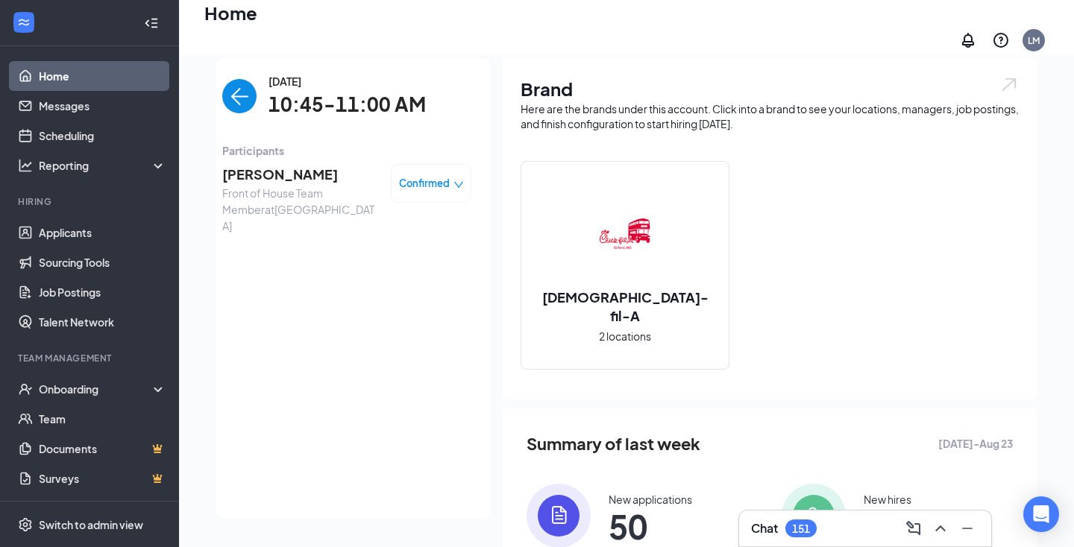
click at [268, 169] on span "[PERSON_NAME]" at bounding box center [300, 174] width 157 height 21
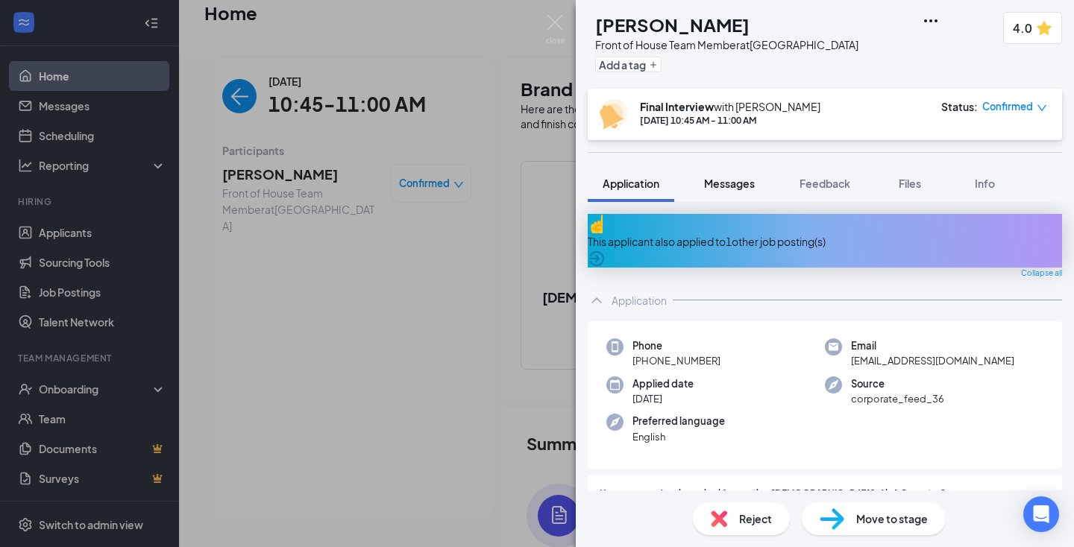
click at [753, 187] on span "Messages" at bounding box center [729, 183] width 51 height 13
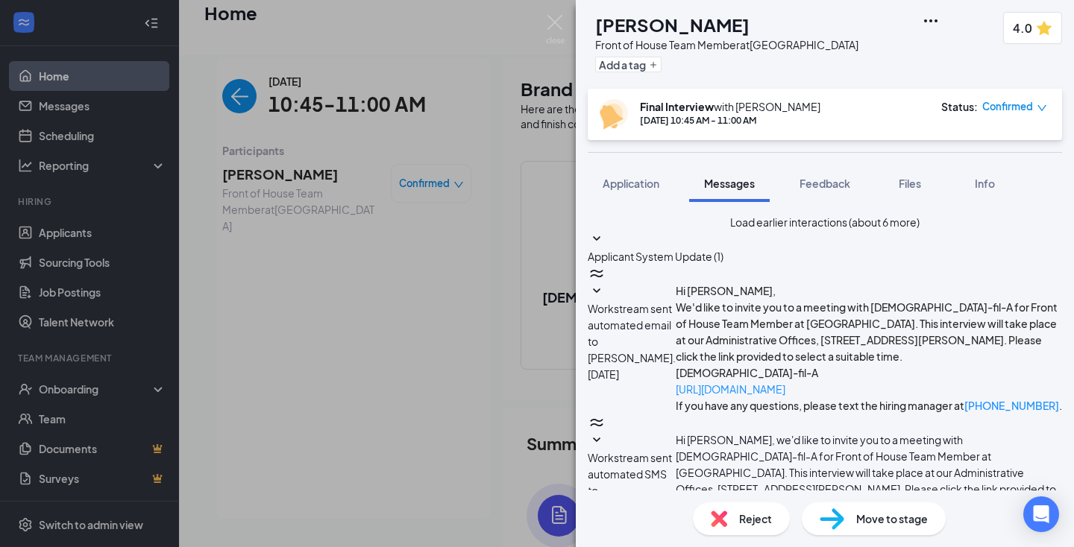
scroll to position [608, 0]
type textarea "yes"
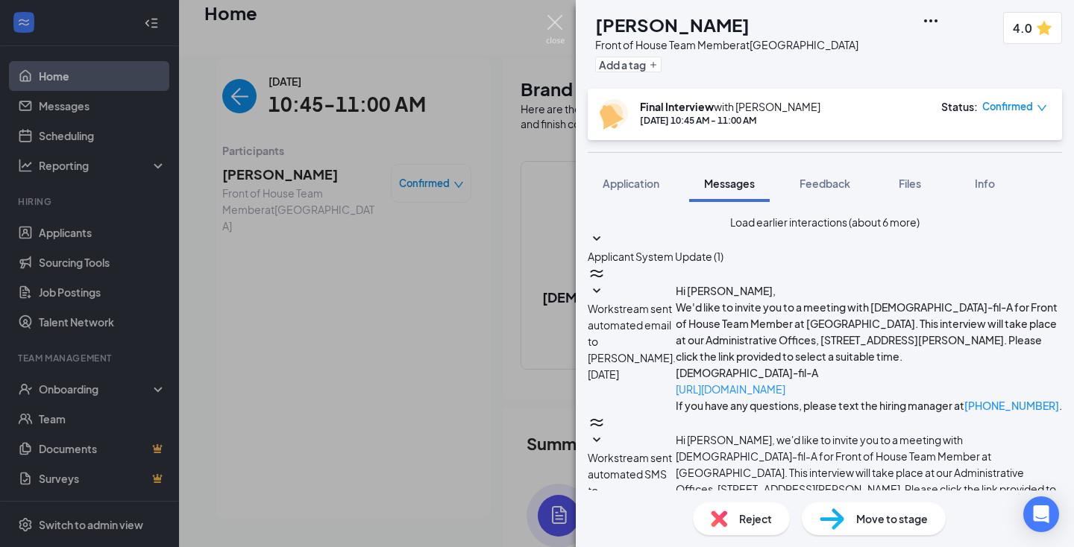
click at [553, 26] on img at bounding box center [555, 29] width 19 height 29
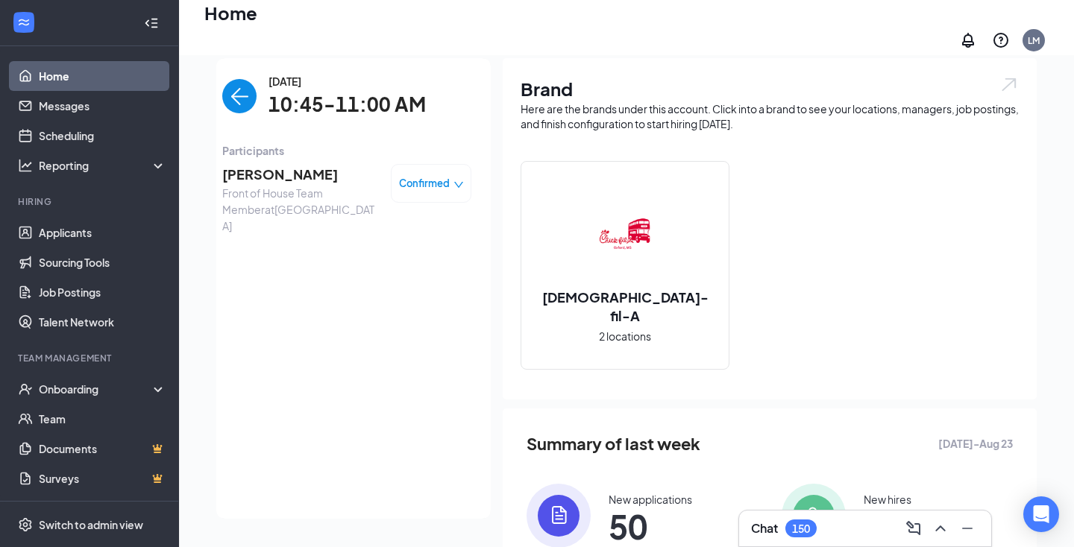
click at [235, 80] on img "back-button" at bounding box center [239, 96] width 34 height 34
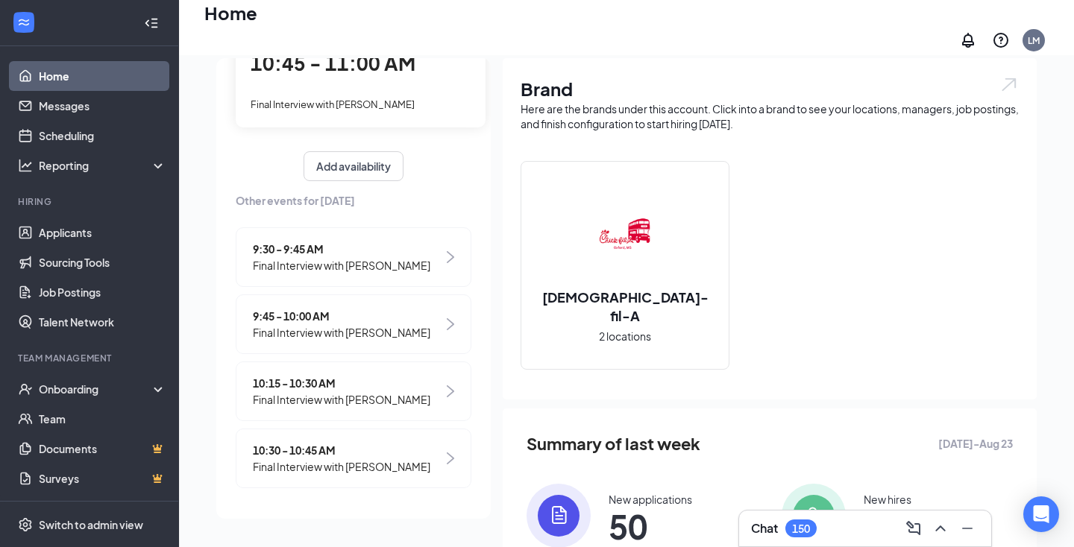
scroll to position [116, 0]
click at [327, 392] on span "Final Interview with [PERSON_NAME]" at bounding box center [341, 400] width 177 height 16
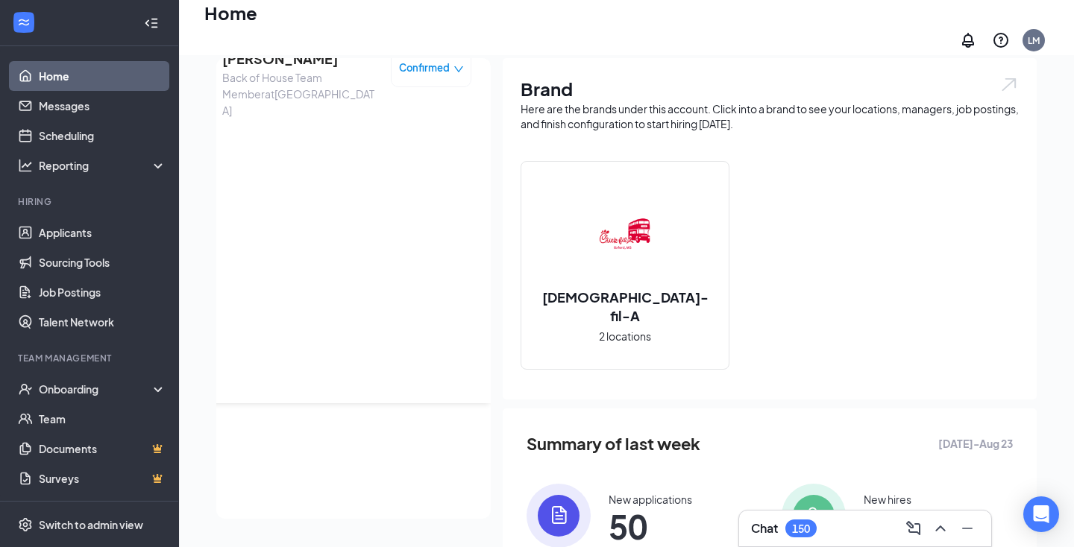
scroll to position [0, 0]
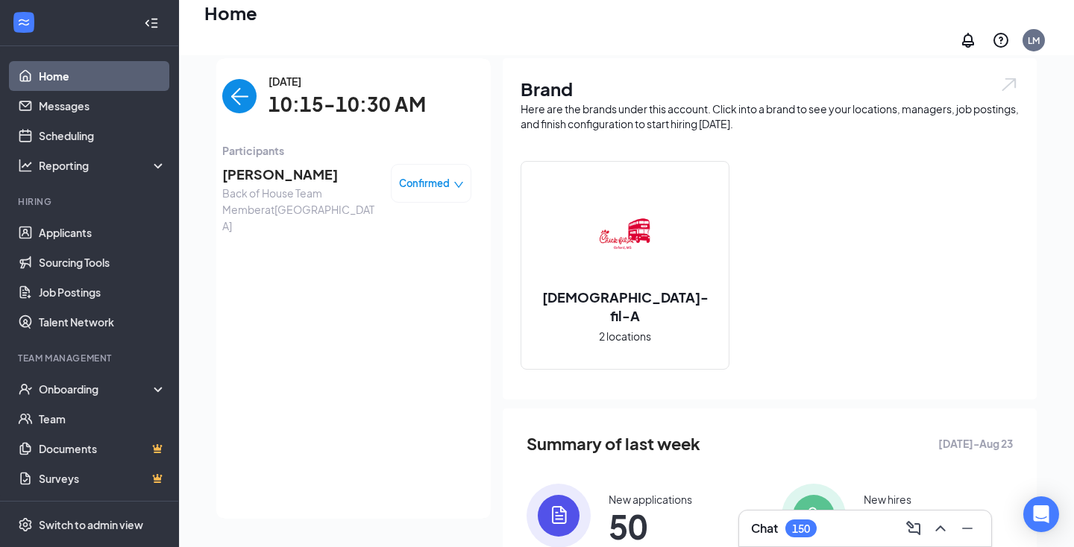
click at [239, 96] on img "back-button" at bounding box center [239, 96] width 34 height 34
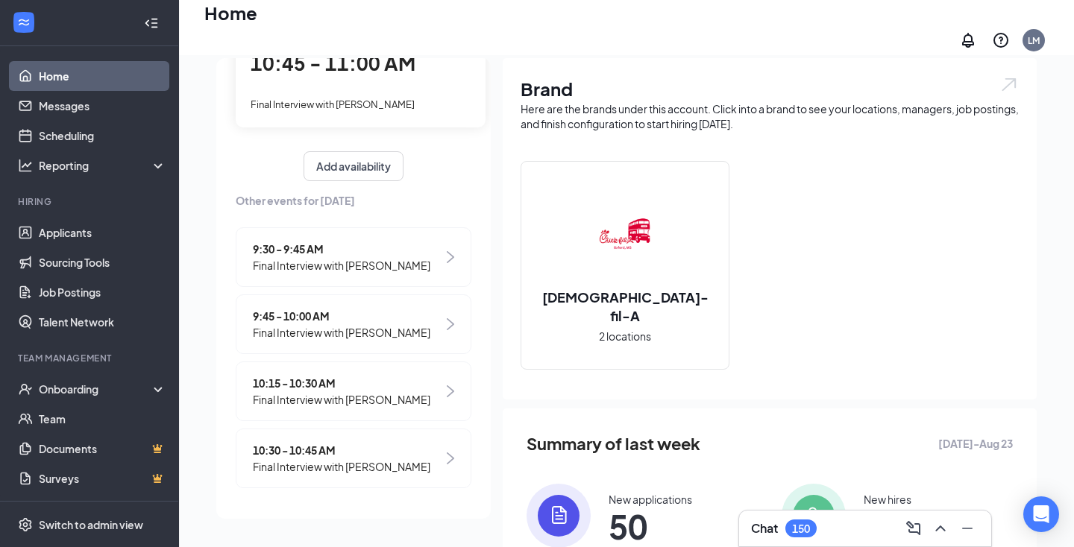
scroll to position [116, 0]
click at [371, 443] on span "10:30 - 10:45 AM" at bounding box center [341, 451] width 177 height 16
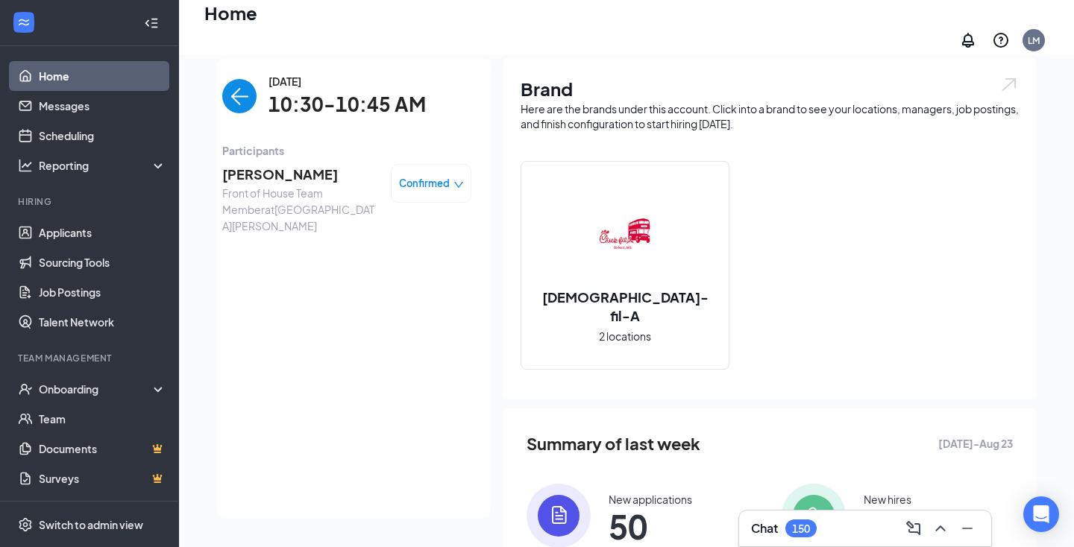
click at [312, 164] on span "[PERSON_NAME]" at bounding box center [300, 174] width 157 height 21
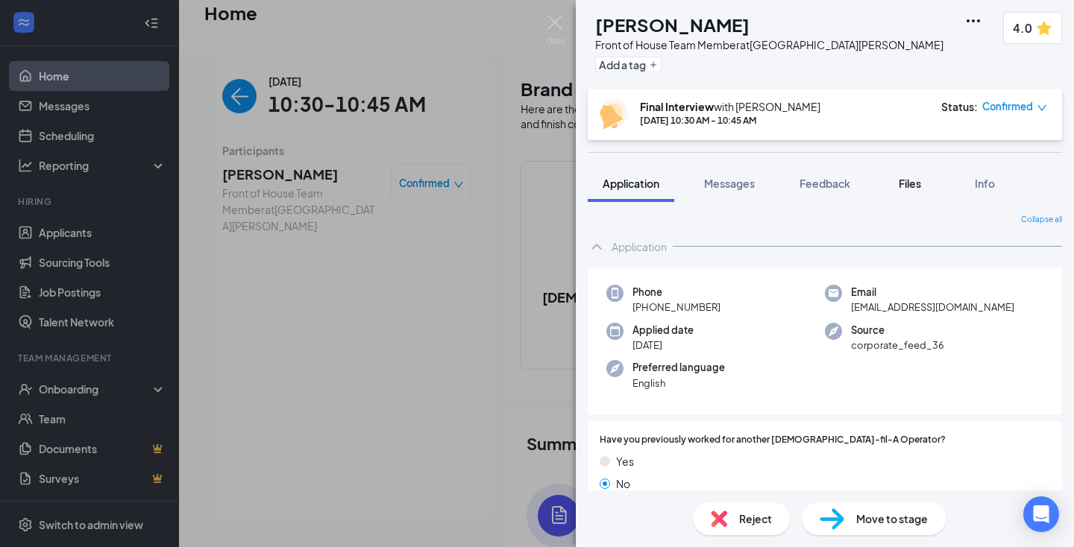
click at [908, 187] on span "Files" at bounding box center [910, 183] width 22 height 13
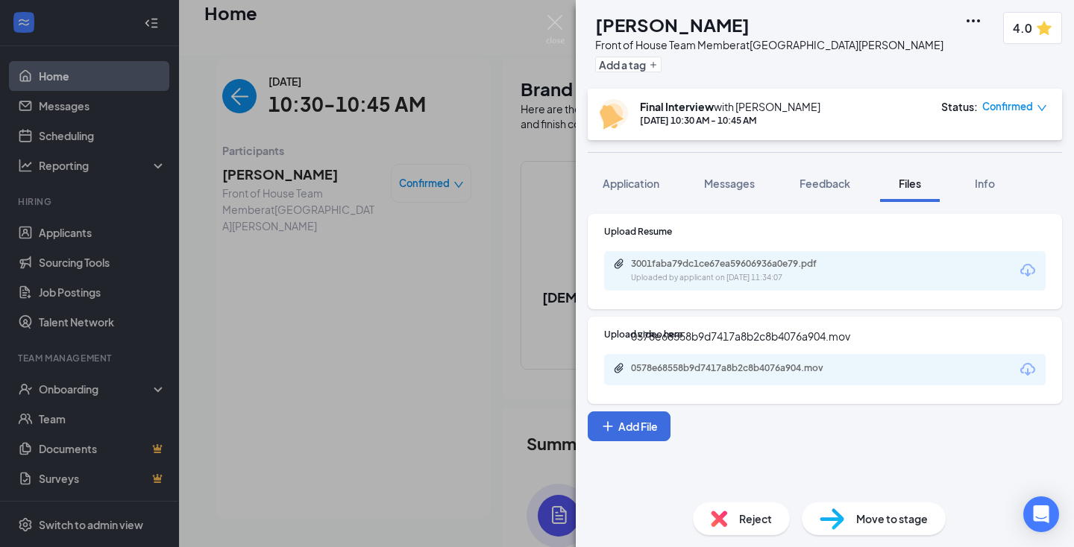
click at [712, 373] on div "0578e68558b9d7417a8b2c8b4076a904.mov" at bounding box center [735, 368] width 209 height 12
click at [652, 177] on span "Application" at bounding box center [631, 183] width 57 height 13
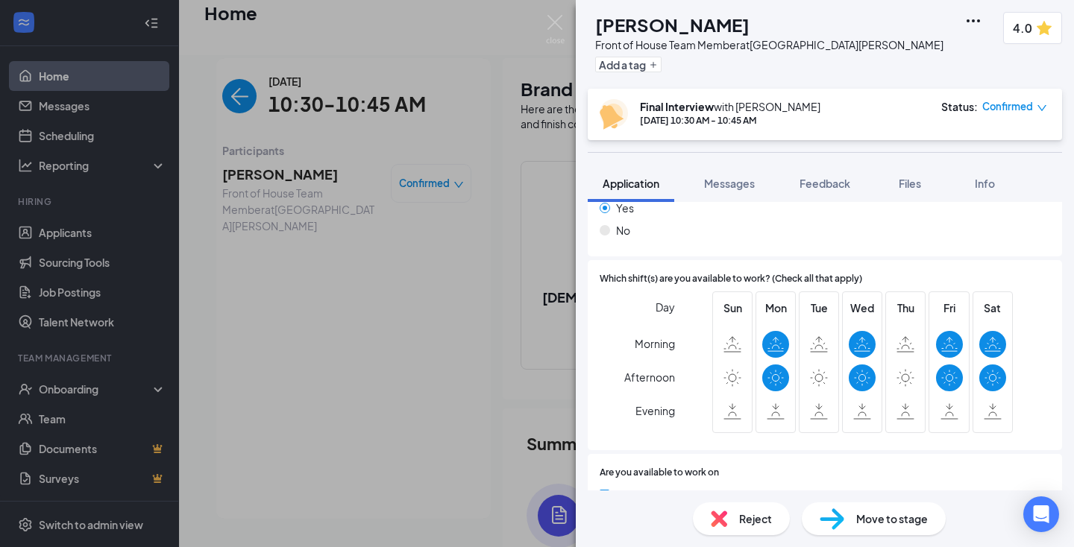
scroll to position [501, 0]
click at [252, 92] on div "KR [PERSON_NAME] Front of House Team Member at [GEOGRAPHIC_DATA][PERSON_NAME] A…" at bounding box center [537, 273] width 1074 height 547
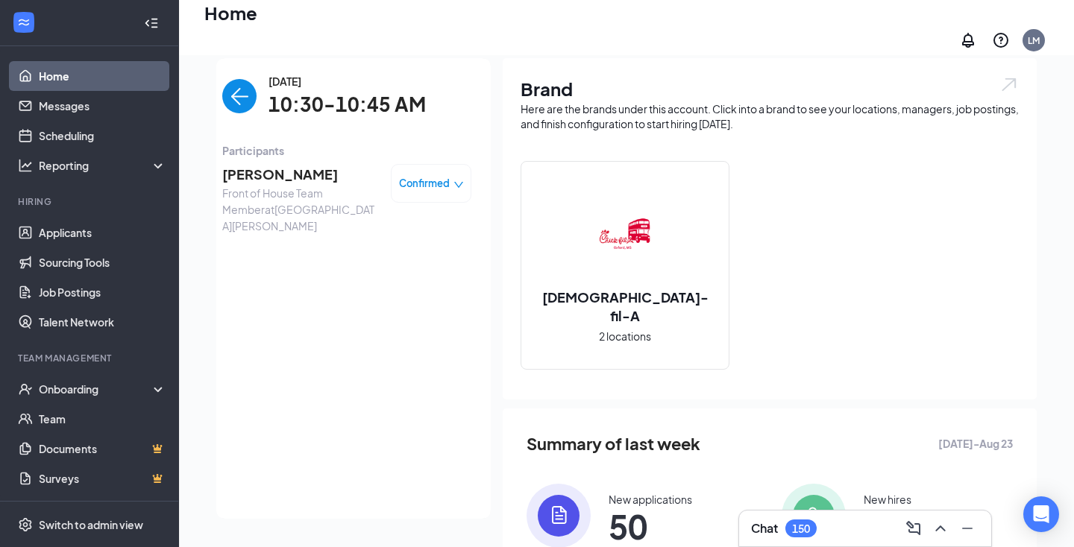
click at [240, 87] on img "back-button" at bounding box center [239, 96] width 34 height 34
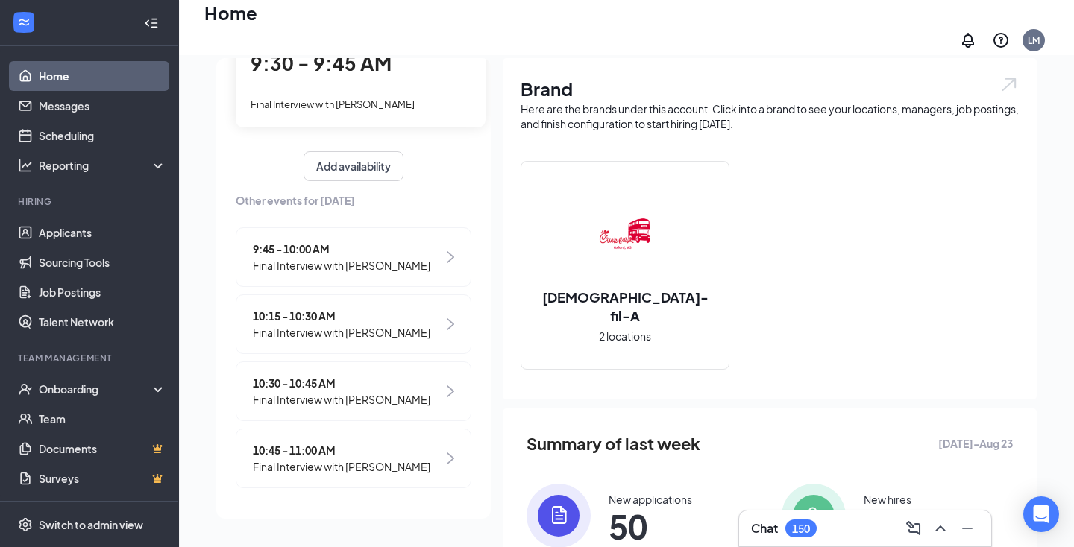
scroll to position [116, 0]
click at [379, 443] on span "10:45 - 11:00 AM" at bounding box center [341, 451] width 177 height 16
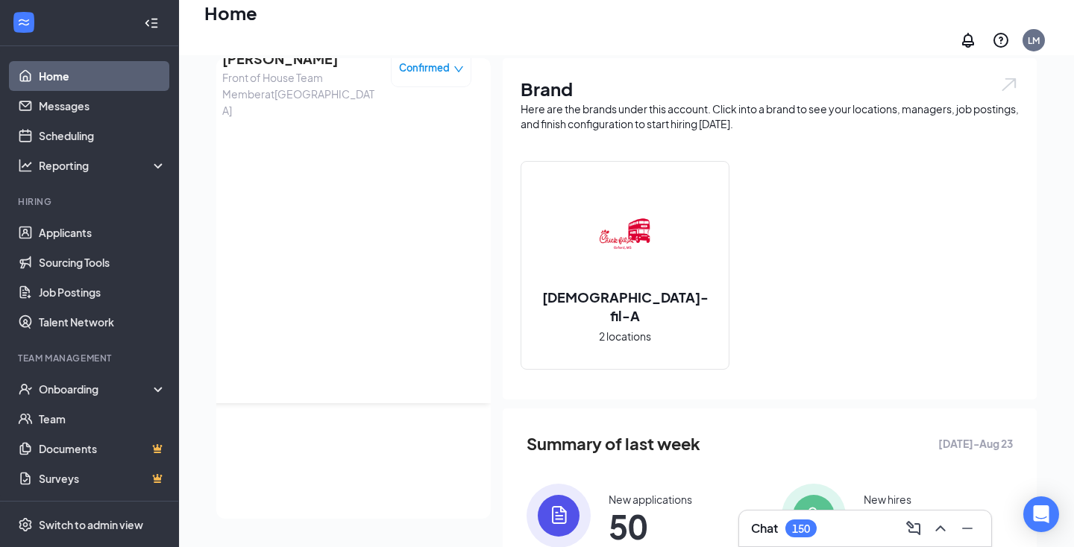
scroll to position [0, 0]
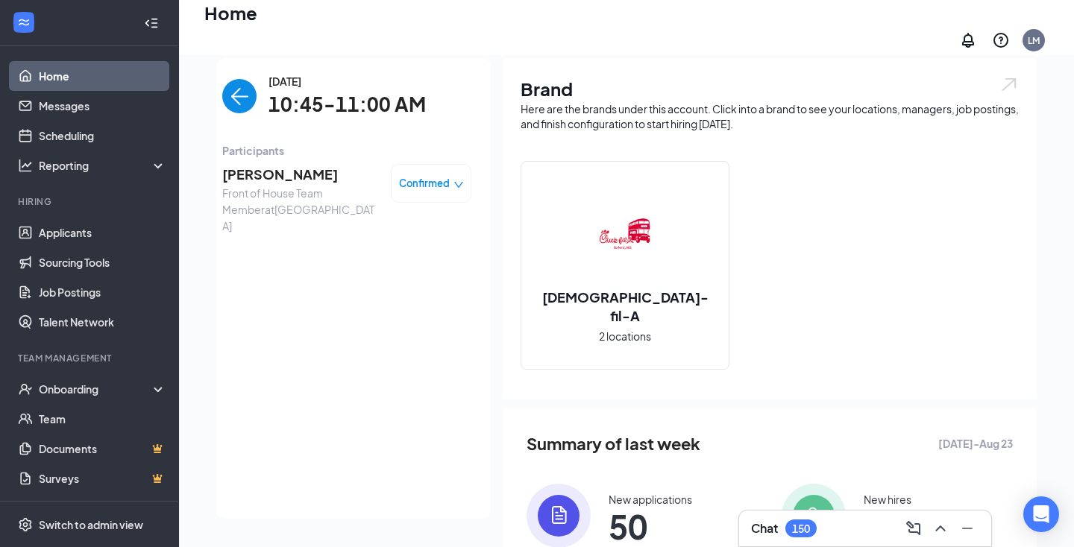
click at [245, 86] on img "back-button" at bounding box center [239, 96] width 34 height 34
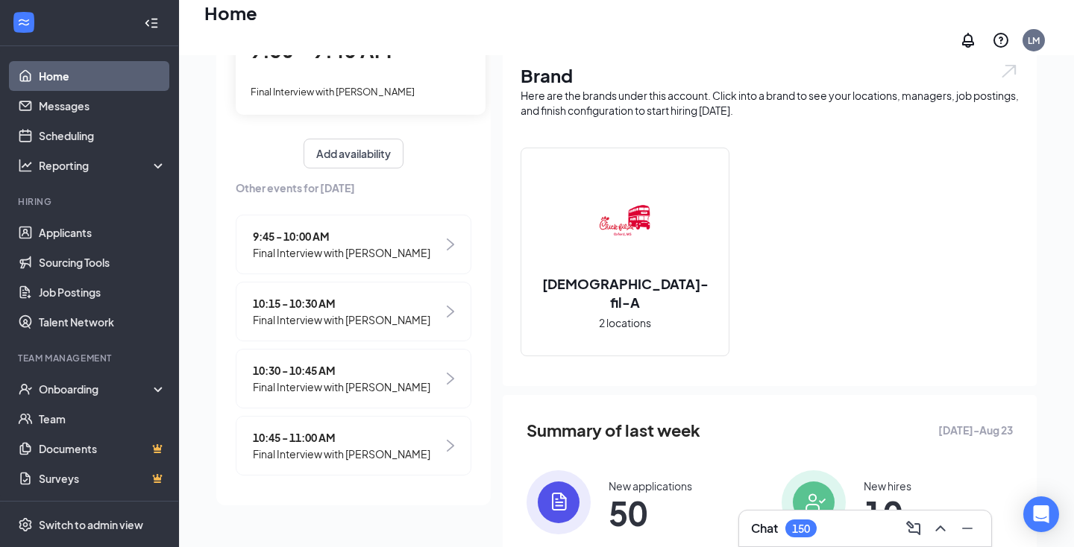
scroll to position [61, 0]
